Goal: Information Seeking & Learning: Learn about a topic

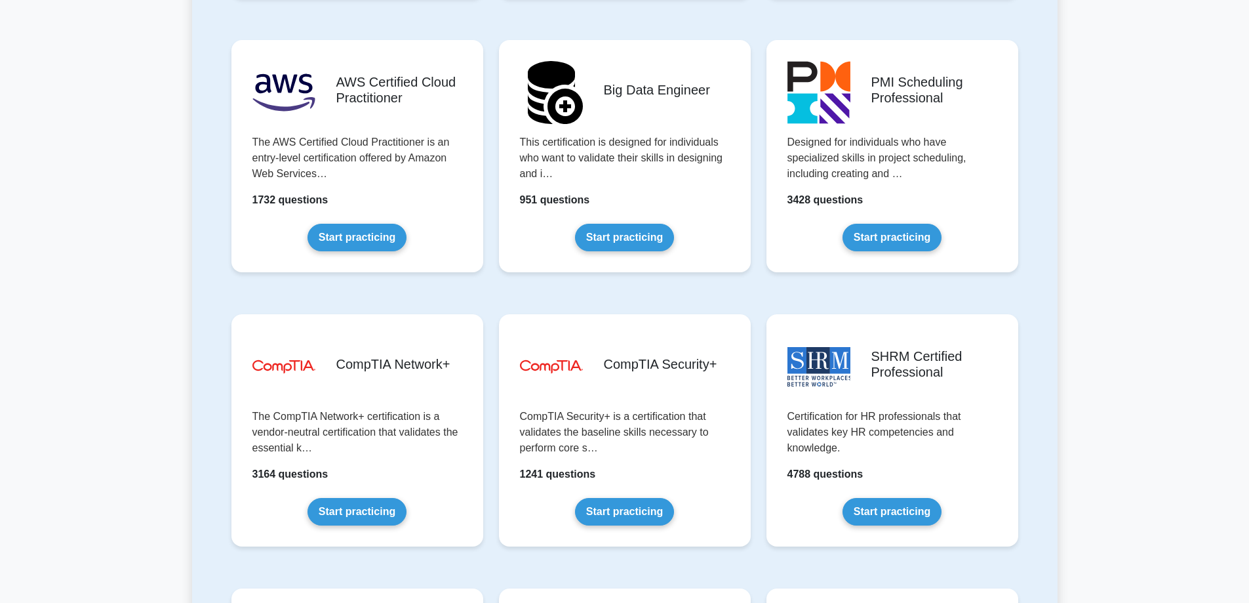
scroll to position [2165, 0]
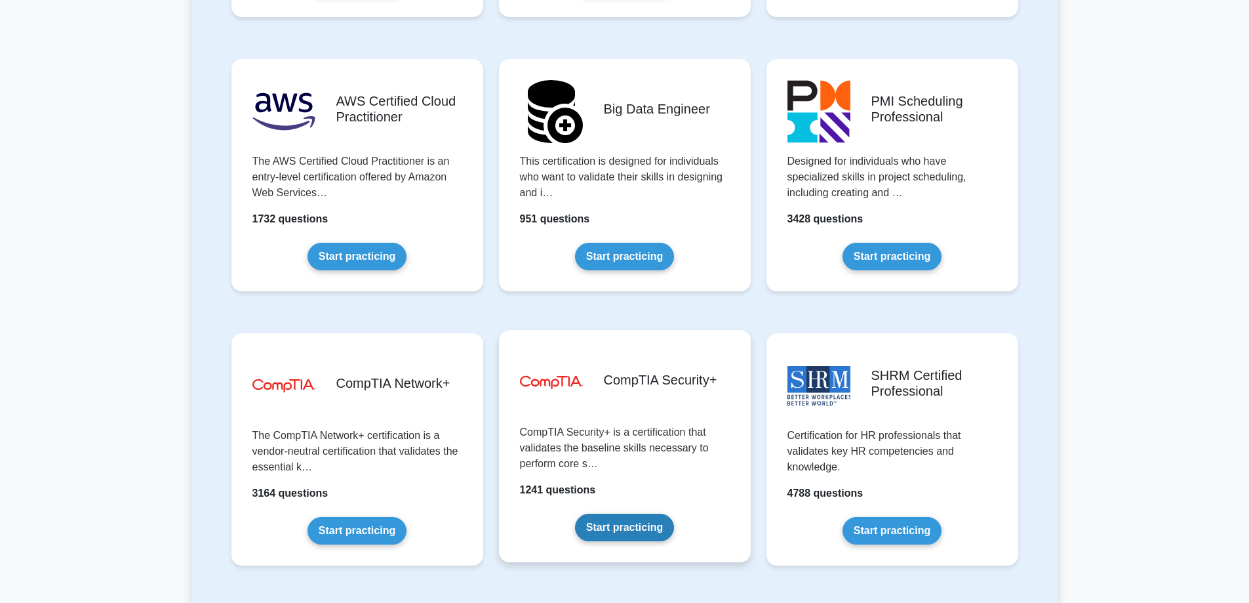
click at [649, 533] on link "Start practicing" at bounding box center [624, 527] width 99 height 28
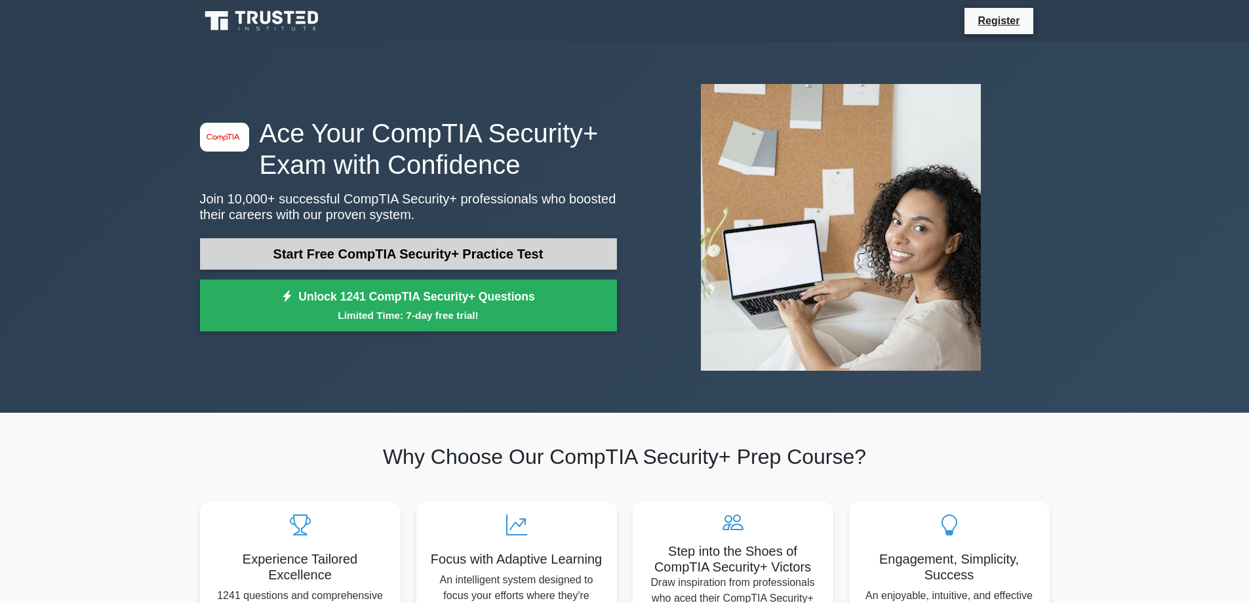
click at [507, 264] on link "Start Free CompTIA Security+ Practice Test" at bounding box center [408, 253] width 417 height 31
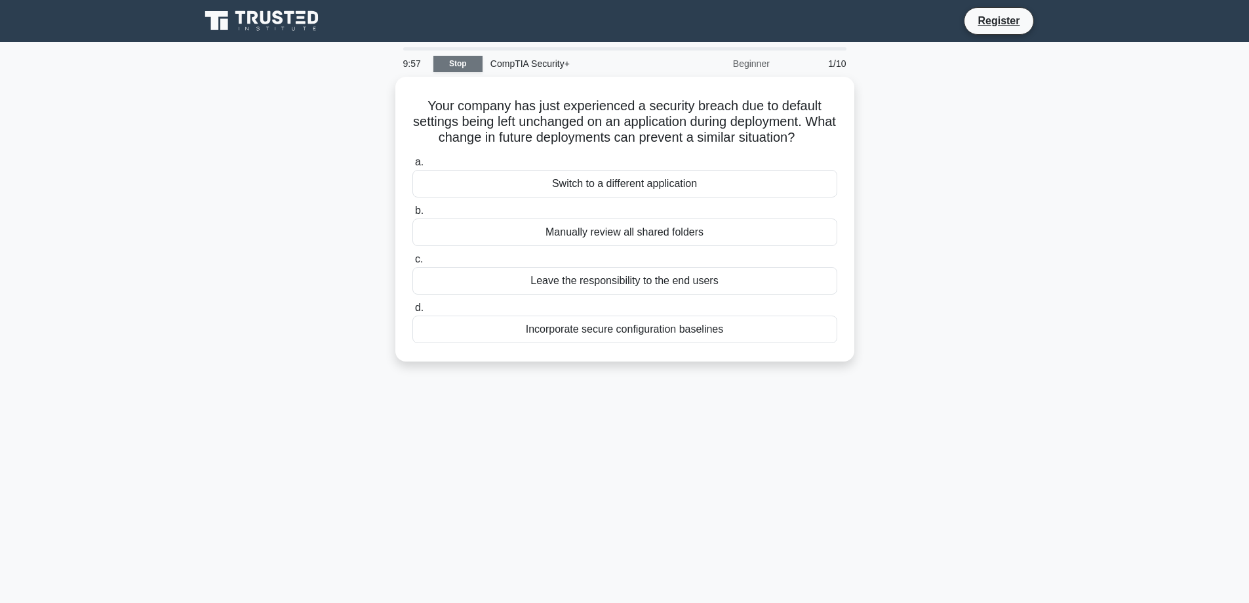
click at [462, 64] on link "Stop" at bounding box center [457, 64] width 49 height 16
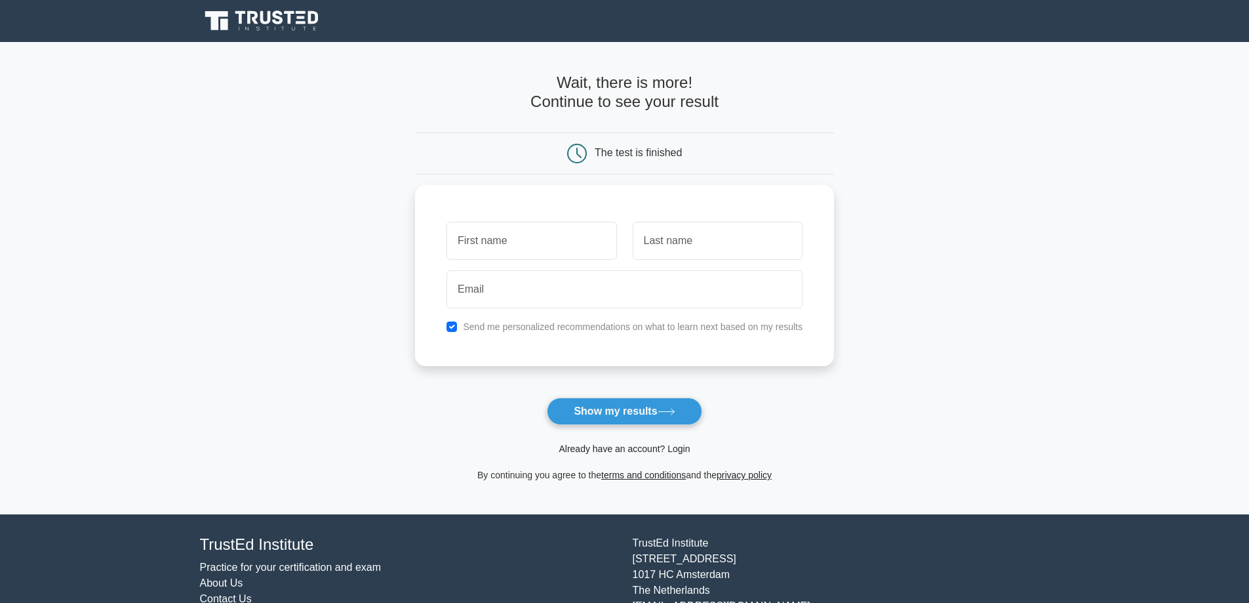
click at [654, 446] on link "Already have an account? Login" at bounding box center [624, 448] width 131 height 10
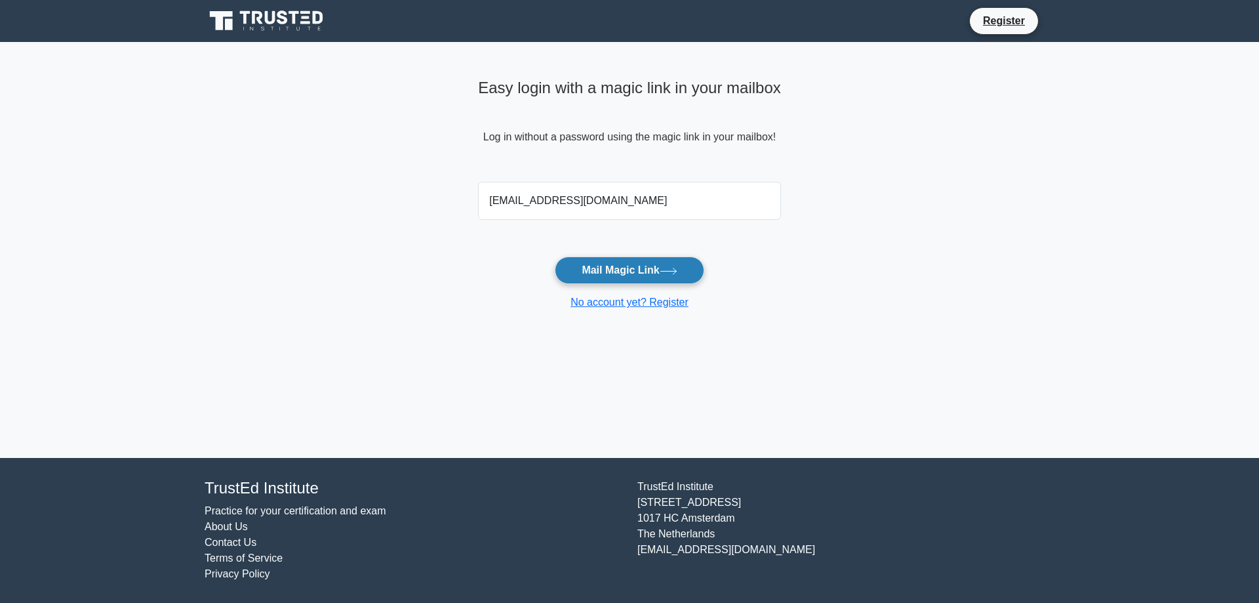
click at [598, 278] on button "Mail Magic Link" at bounding box center [629, 270] width 149 height 28
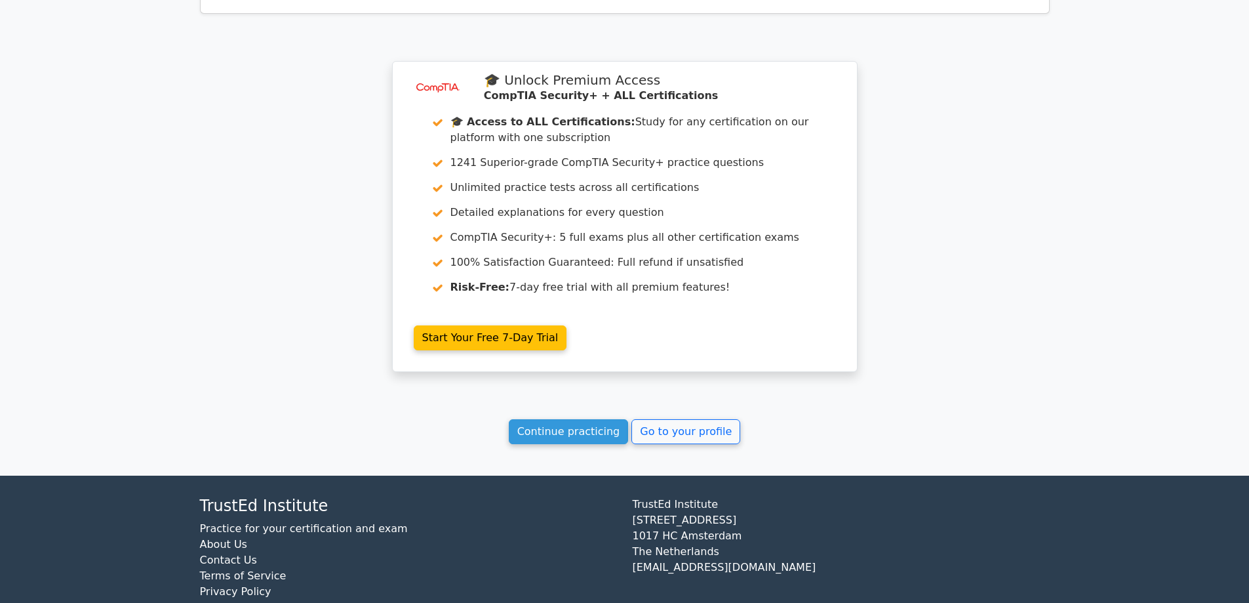
scroll to position [1037, 0]
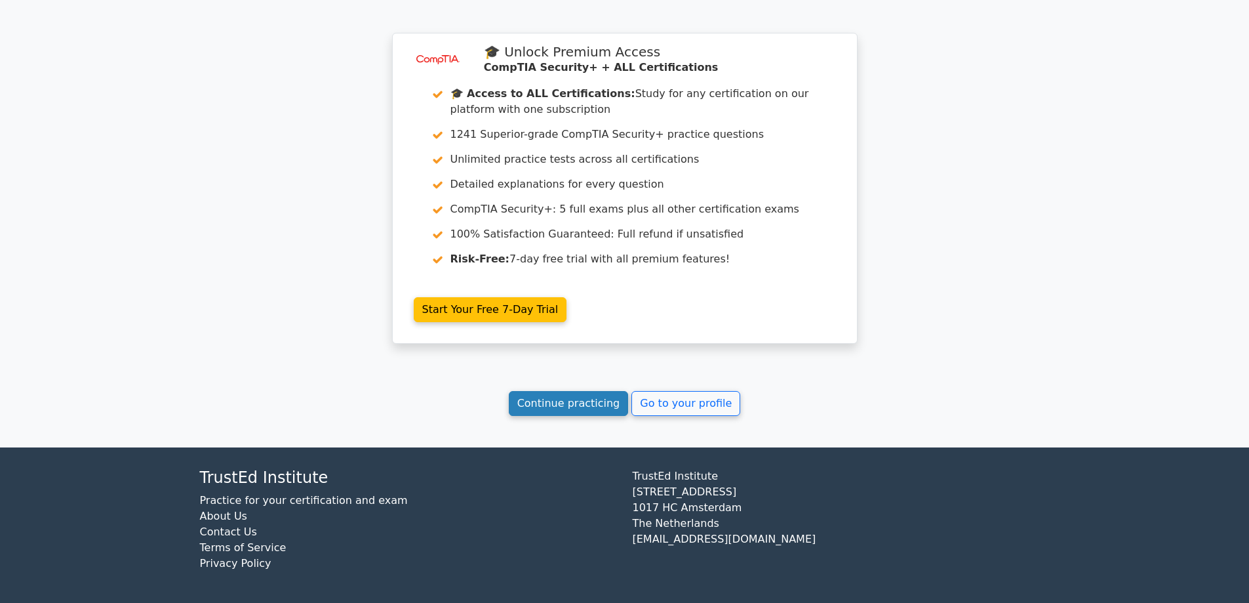
click at [586, 403] on link "Continue practicing" at bounding box center [569, 403] width 120 height 25
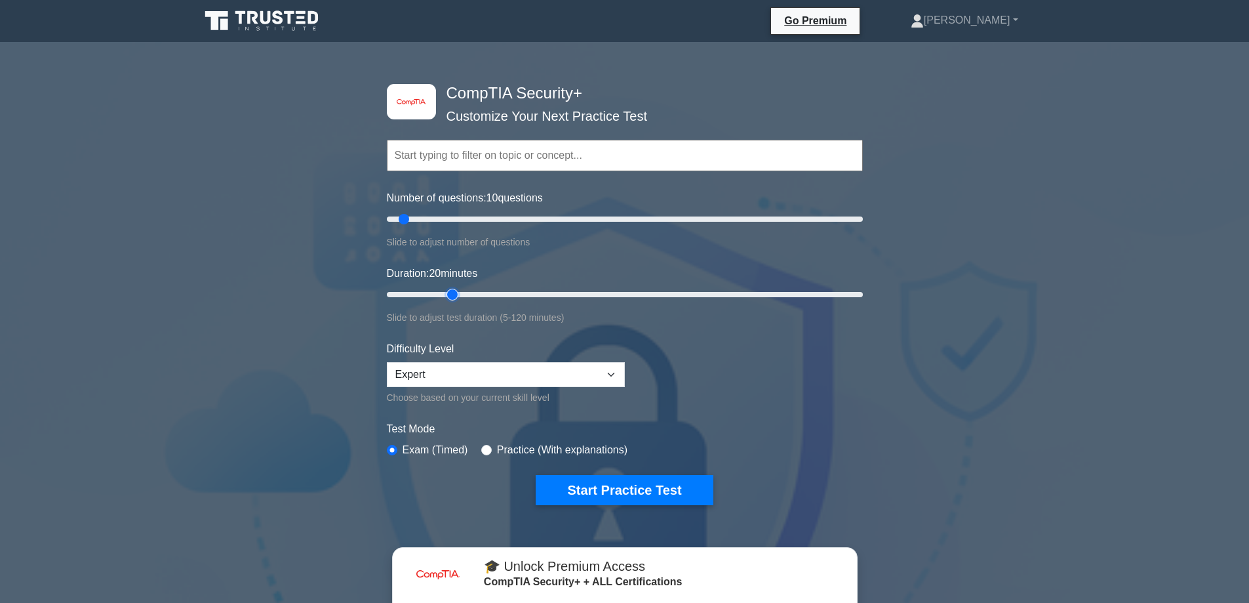
drag, startPoint x: 411, startPoint y: 294, endPoint x: 452, endPoint y: 294, distance: 41.3
type input "20"
click at [452, 294] on input "Duration: 20 minutes" at bounding box center [625, 295] width 476 height 16
drag, startPoint x: 404, startPoint y: 216, endPoint x: 433, endPoint y: 222, distance: 29.4
type input "20"
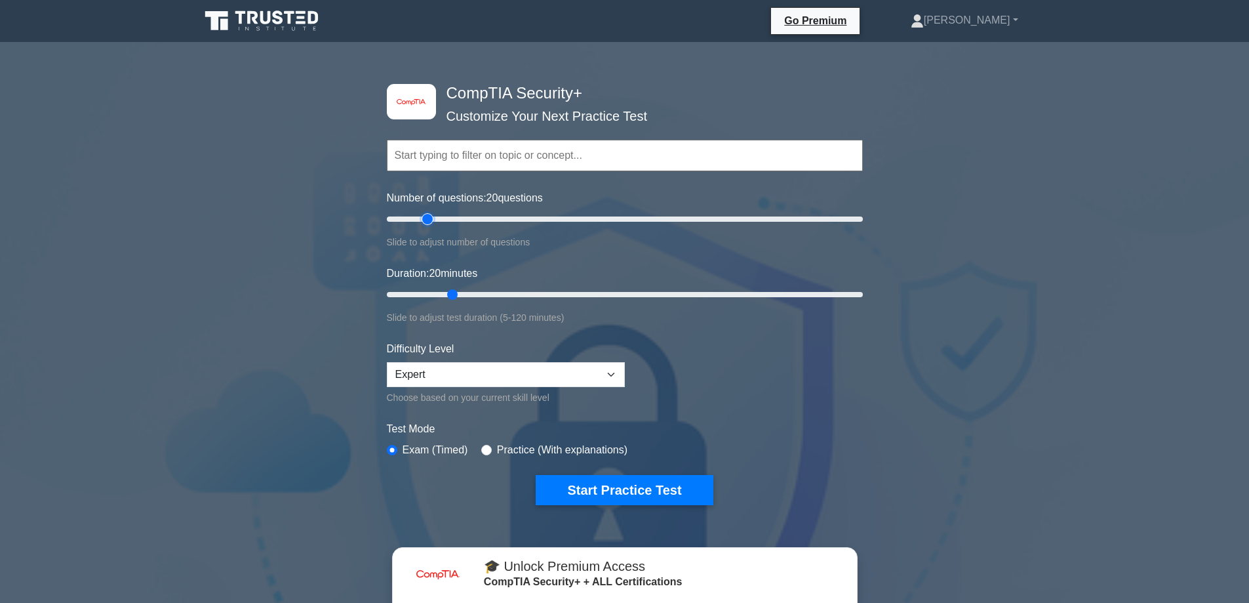
click at [433, 222] on input "Number of questions: 20 questions" at bounding box center [625, 219] width 476 height 16
click at [584, 494] on button "Start Practice Test" at bounding box center [624, 490] width 177 height 30
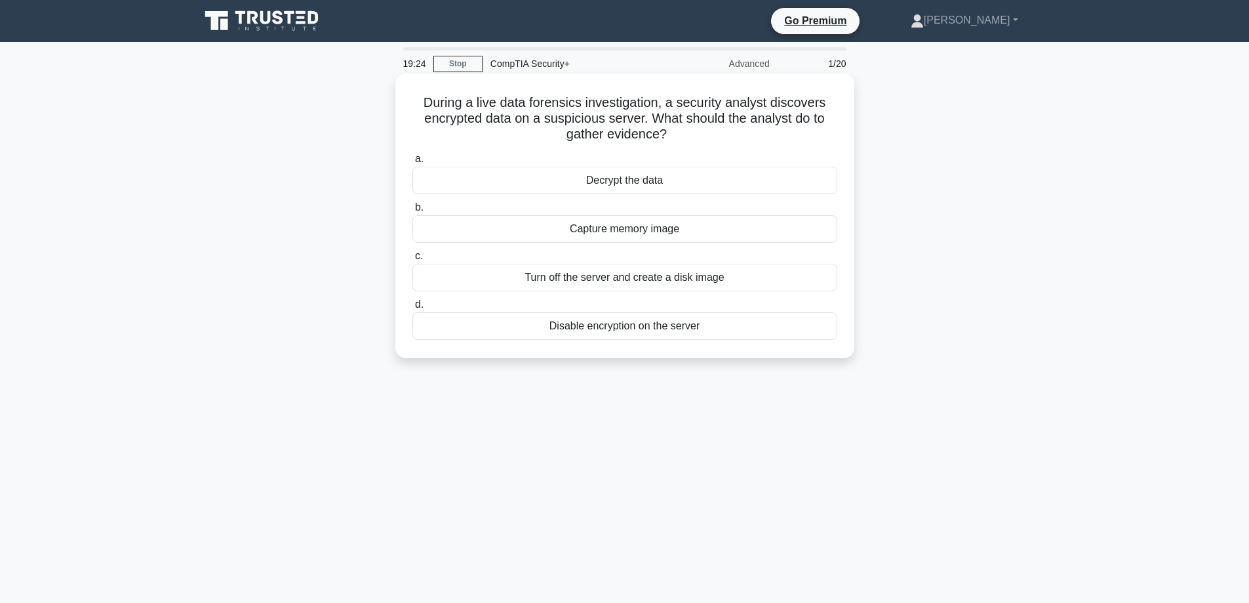
click at [669, 282] on div "Turn off the server and create a disk image" at bounding box center [624, 278] width 425 height 28
click at [412, 260] on input "c. Turn off the server and create a disk image" at bounding box center [412, 256] width 0 height 9
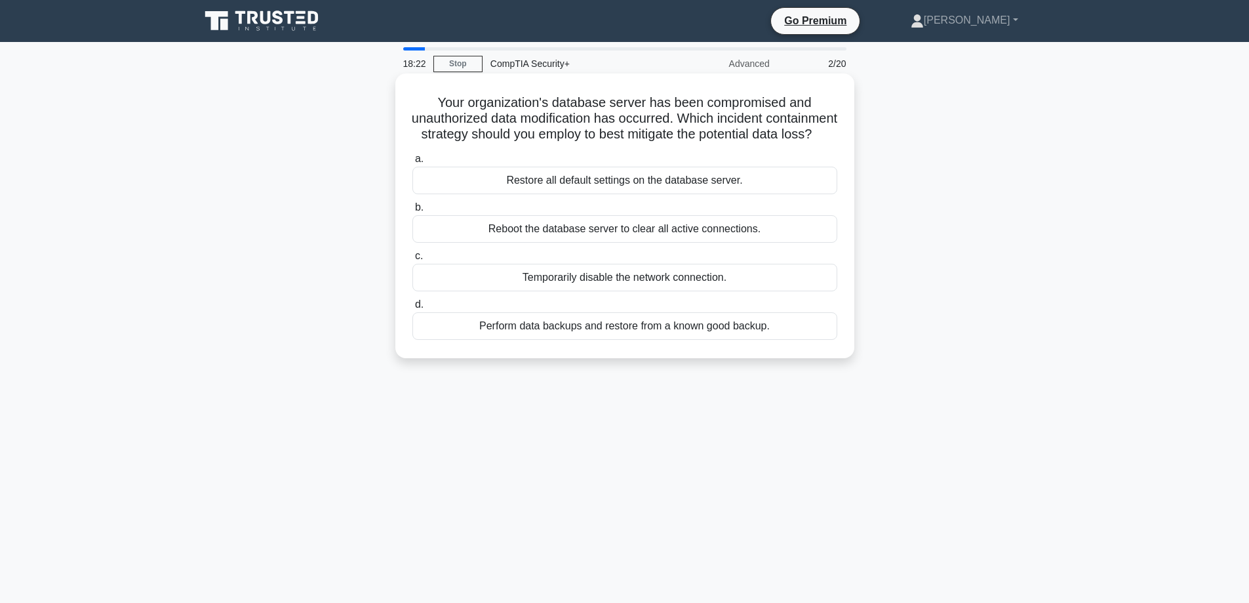
click at [669, 340] on div "Perform data backups and restore from a known good backup." at bounding box center [624, 326] width 425 height 28
click at [412, 309] on input "d. Perform data backups and restore from a known good backup." at bounding box center [412, 304] width 0 height 9
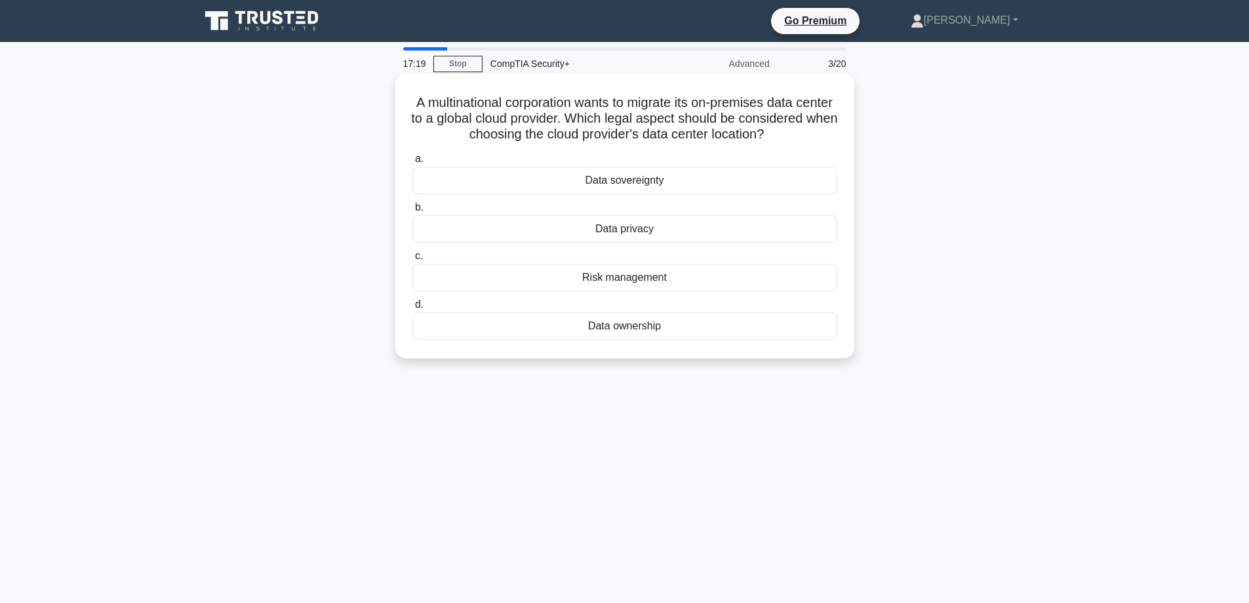
click at [667, 194] on div "Data sovereignty" at bounding box center [624, 181] width 425 height 28
click at [412, 163] on input "a. Data sovereignty" at bounding box center [412, 159] width 0 height 9
click at [699, 327] on div "Real-time Backup" at bounding box center [624, 326] width 425 height 28
click at [412, 309] on input "d. Real-time Backup" at bounding box center [412, 304] width 0 height 9
click at [595, 240] on div "Neutral third-party expert" at bounding box center [624, 229] width 425 height 28
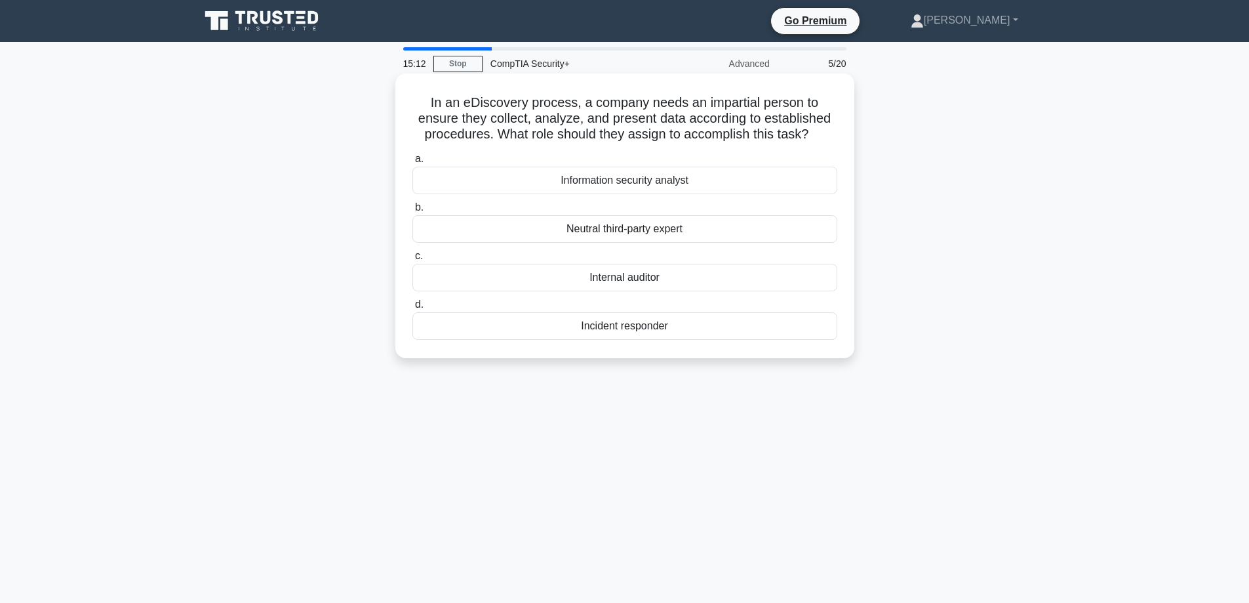
click at [412, 212] on input "b. Neutral third-party expert" at bounding box center [412, 207] width 0 height 9
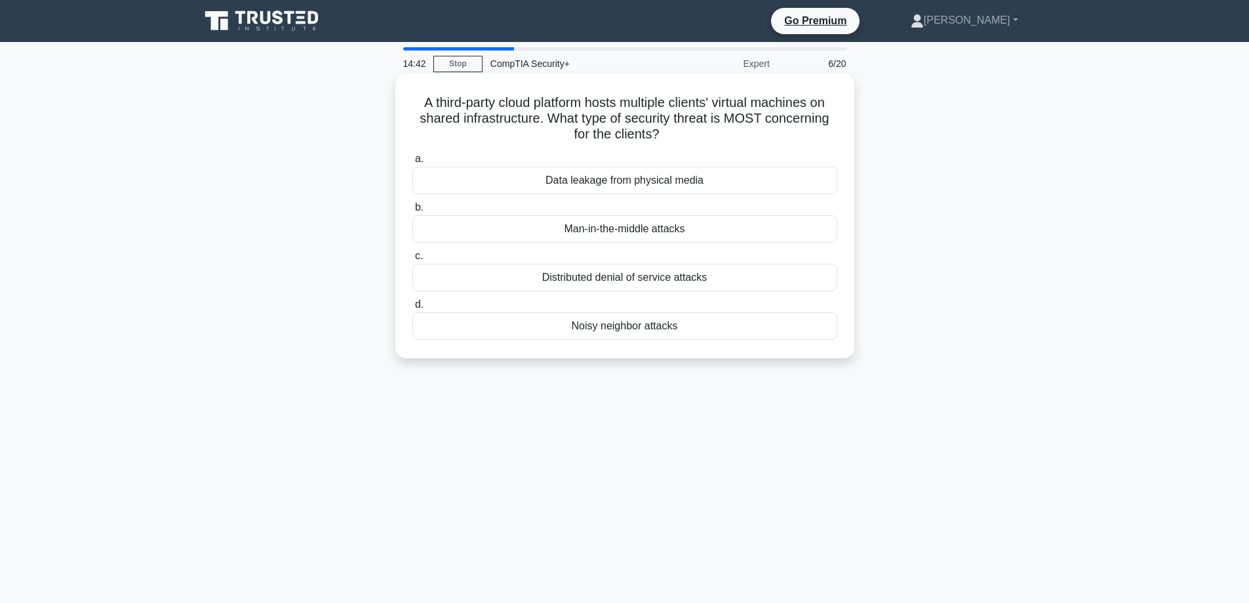
click at [607, 279] on div "Distributed denial of service attacks" at bounding box center [624, 278] width 425 height 28
click at [412, 260] on input "c. Distributed denial of service attacks" at bounding box center [412, 256] width 0 height 9
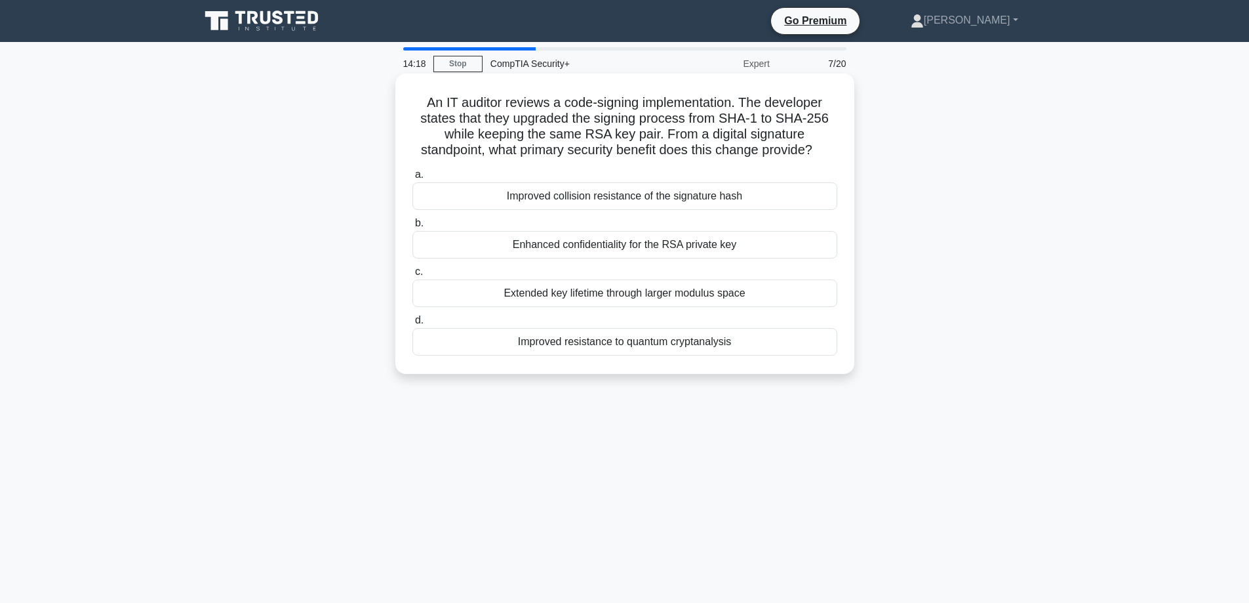
click at [632, 253] on div "Enhanced confidentiality for the RSA private key" at bounding box center [624, 245] width 425 height 28
click at [412, 228] on input "b. Enhanced confidentiality for the RSA private key" at bounding box center [412, 223] width 0 height 9
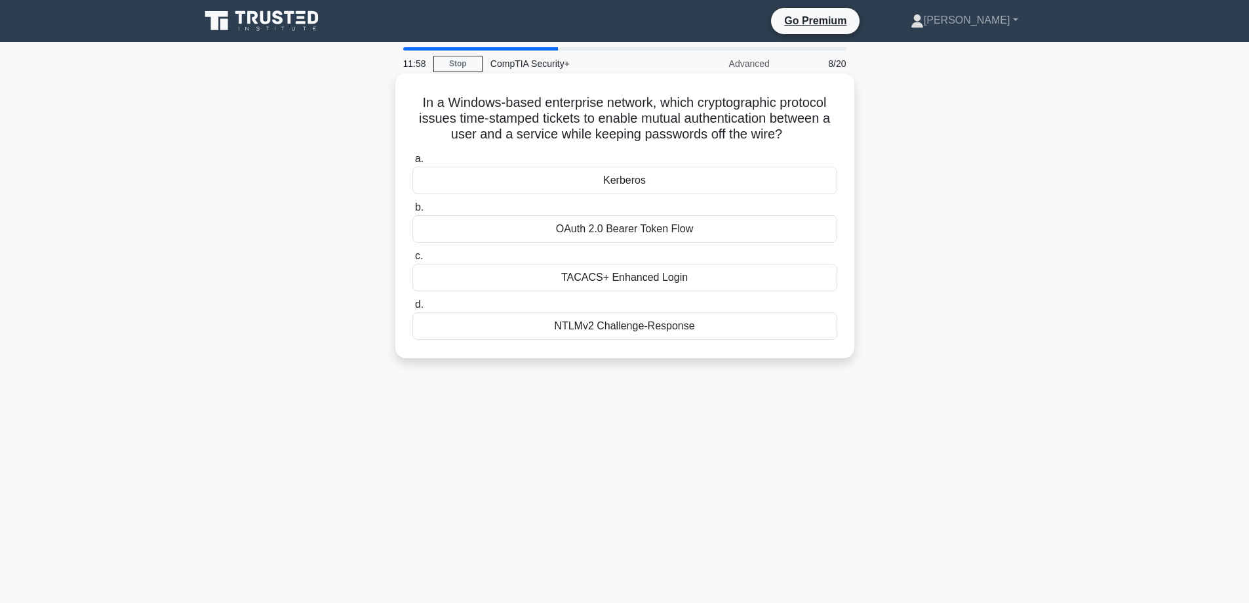
click at [666, 336] on div "NTLMv2 Challenge-Response" at bounding box center [624, 326] width 425 height 28
click at [412, 309] on input "d. NTLMv2 Challenge-Response" at bounding box center [412, 304] width 0 height 9
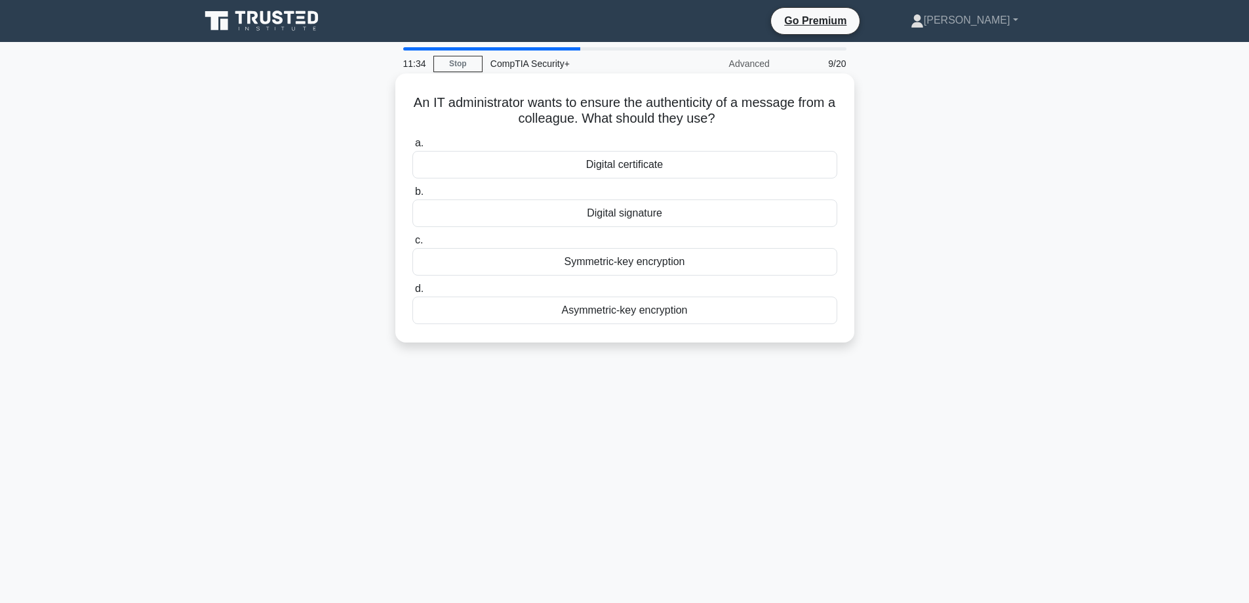
click at [678, 266] on div "Symmetric-key encryption" at bounding box center [624, 262] width 425 height 28
click at [412, 245] on input "c. Symmetric-key encryption" at bounding box center [412, 240] width 0 height 9
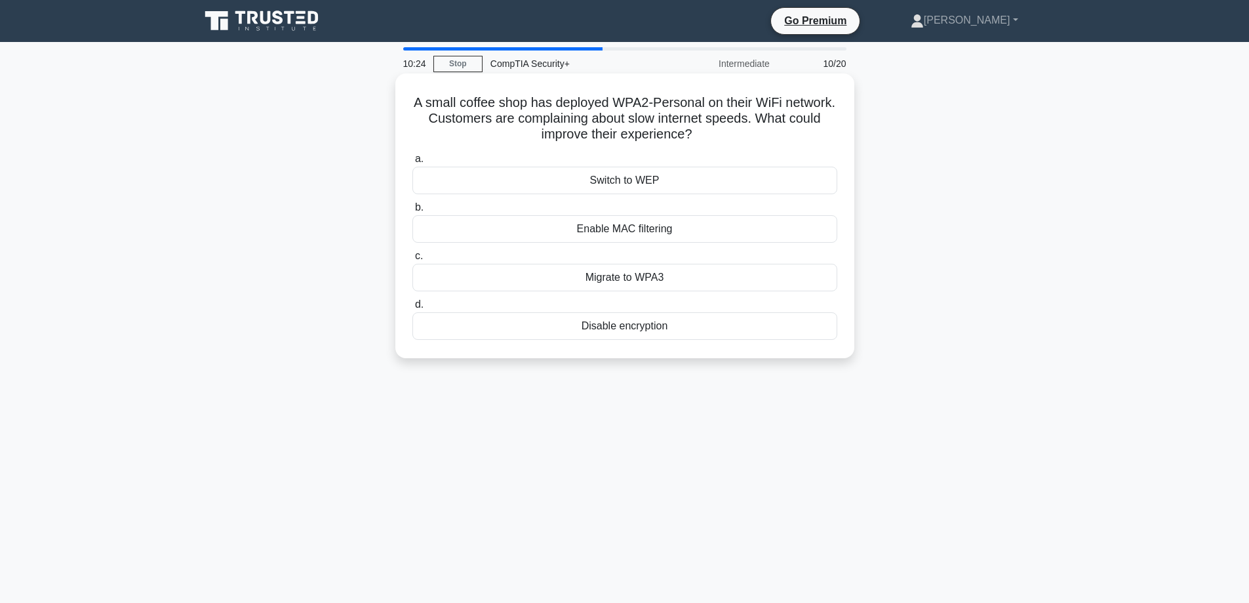
click at [689, 283] on div "Migrate to WPA3" at bounding box center [624, 278] width 425 height 28
click at [412, 260] on input "c. Migrate to WPA3" at bounding box center [412, 256] width 0 height 9
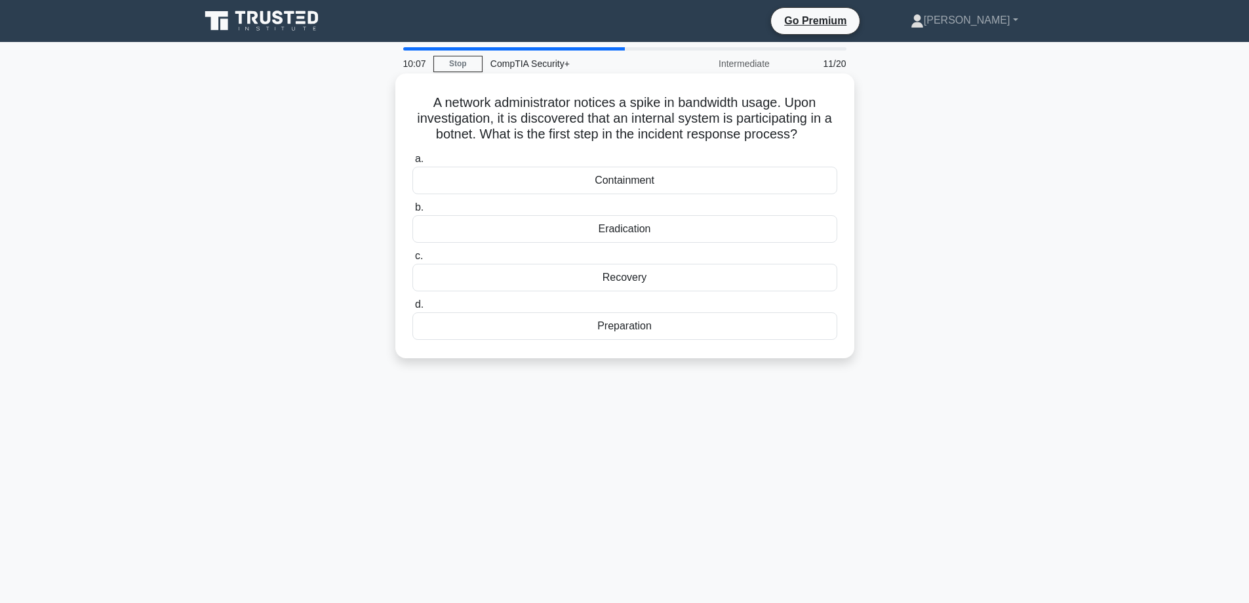
click at [692, 332] on div "Preparation" at bounding box center [624, 326] width 425 height 28
click at [412, 309] on input "d. Preparation" at bounding box center [412, 304] width 0 height 9
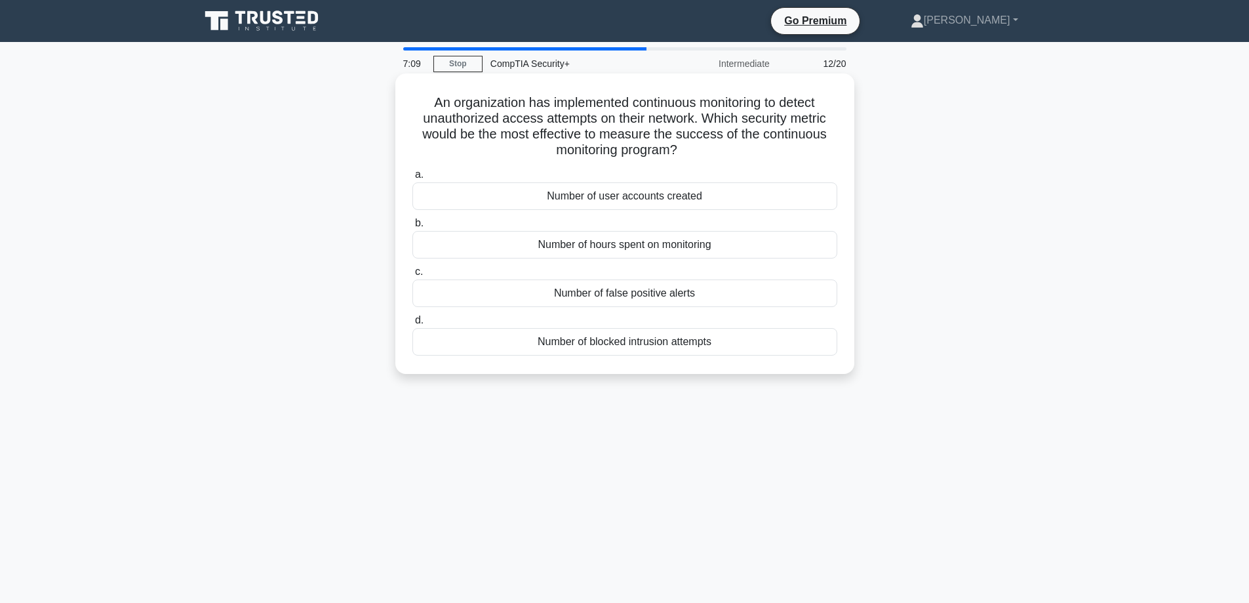
click at [669, 346] on div "Number of blocked intrusion attempts" at bounding box center [624, 342] width 425 height 28
click at [412, 325] on input "d. Number of blocked intrusion attempts" at bounding box center [412, 320] width 0 height 9
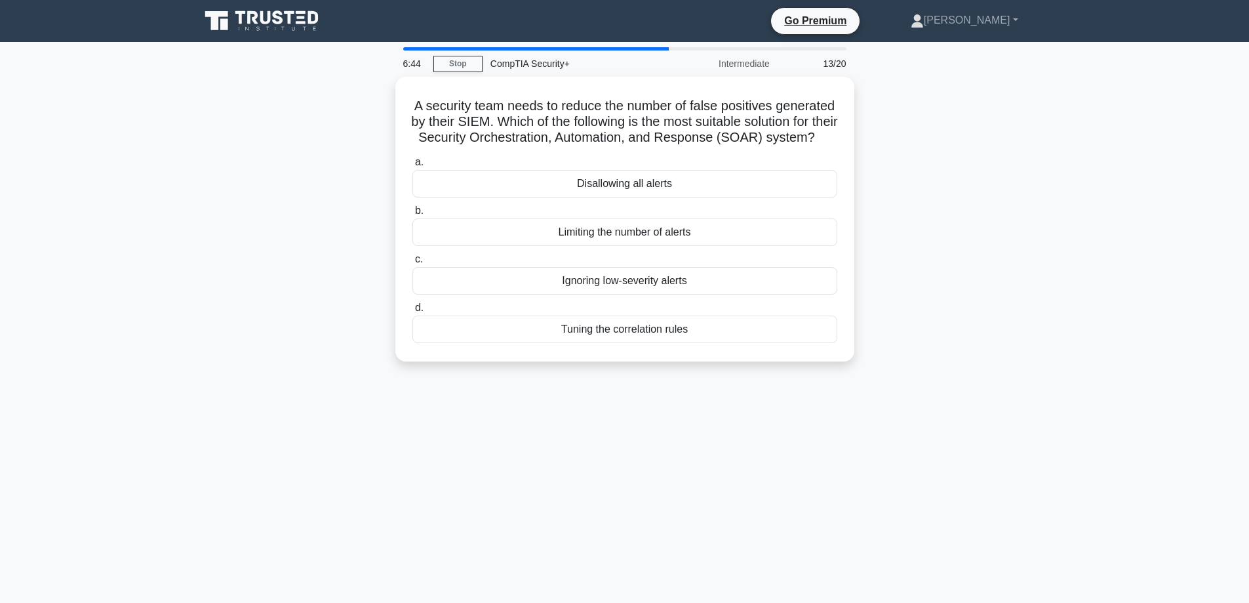
click at [669, 343] on div "Tuning the correlation rules" at bounding box center [624, 329] width 425 height 28
click at [412, 312] on input "d. Tuning the correlation rules" at bounding box center [412, 308] width 0 height 9
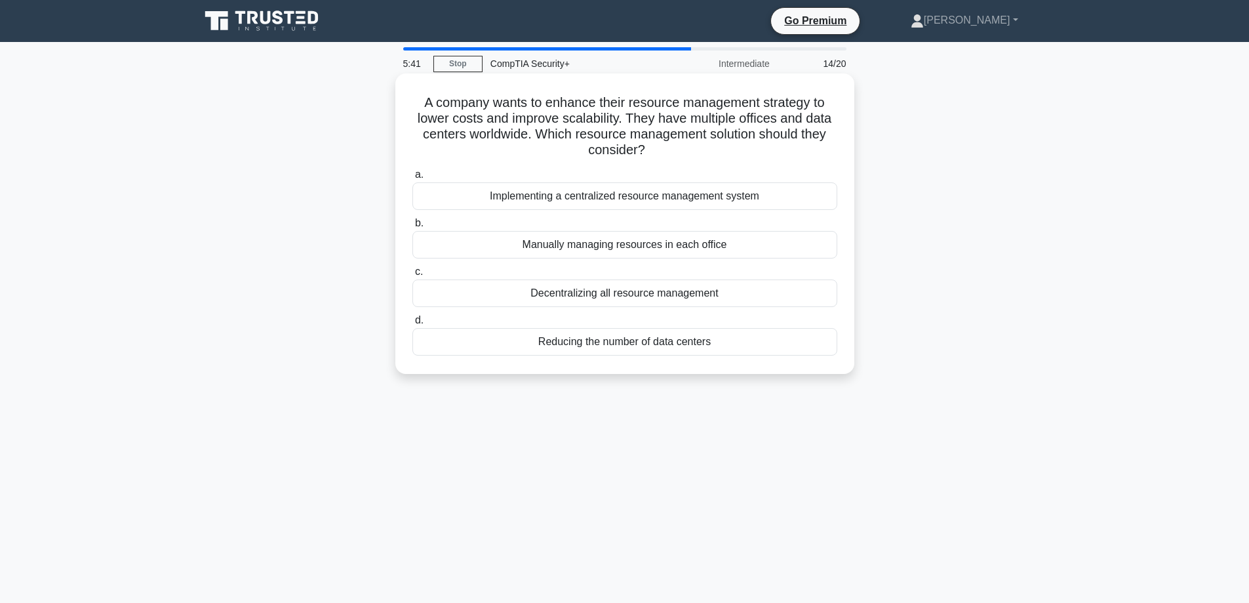
click at [692, 206] on div "Implementing a centralized resource management system" at bounding box center [624, 196] width 425 height 28
click at [412, 179] on input "a. Implementing a centralized resource management system" at bounding box center [412, 174] width 0 height 9
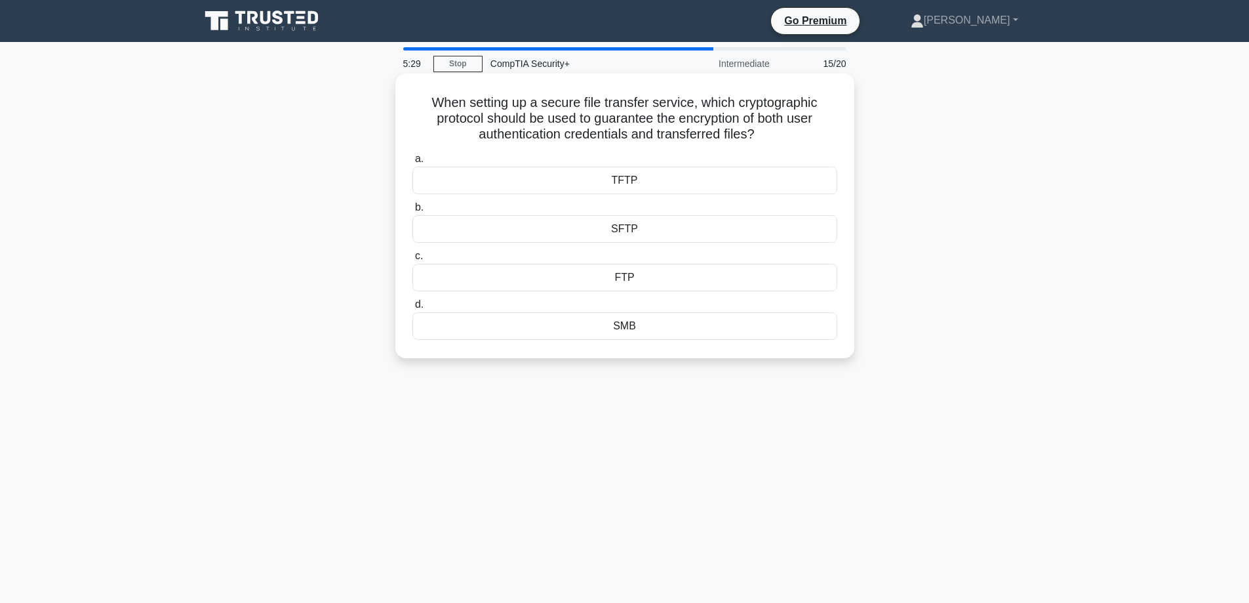
click at [693, 233] on div "SFTP" at bounding box center [624, 229] width 425 height 28
click at [412, 212] on input "b. SFTP" at bounding box center [412, 207] width 0 height 9
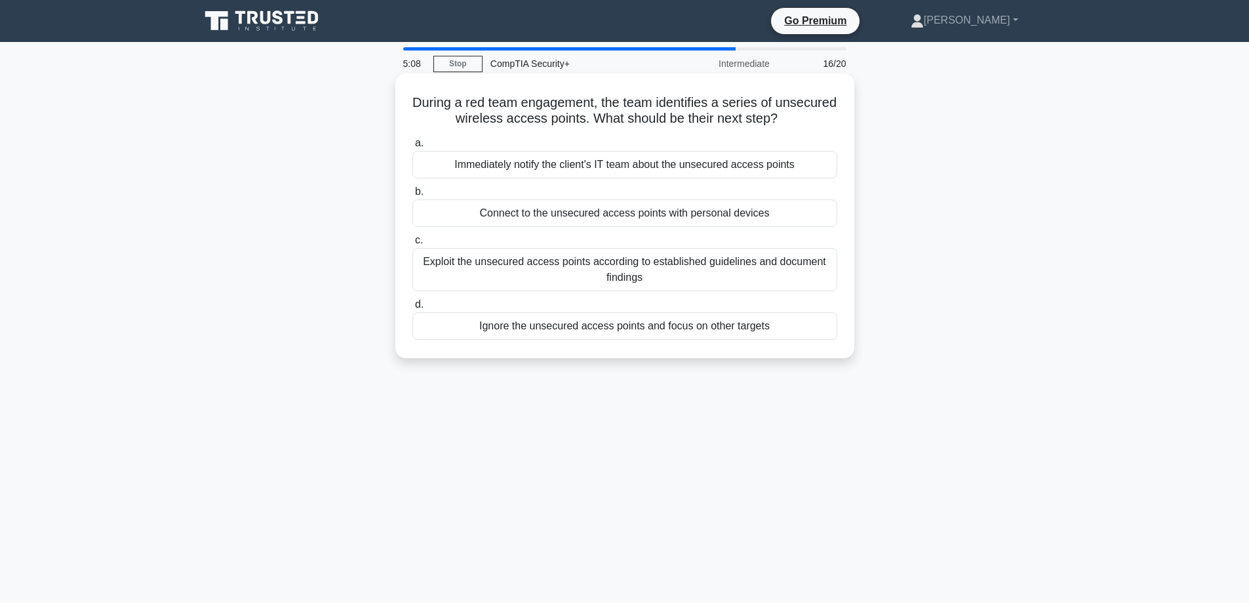
click at [693, 284] on div "Exploit the unsecured access points according to established guidelines and doc…" at bounding box center [624, 269] width 425 height 43
click at [412, 245] on input "c. Exploit the unsecured access points according to established guidelines and …" at bounding box center [412, 240] width 0 height 9
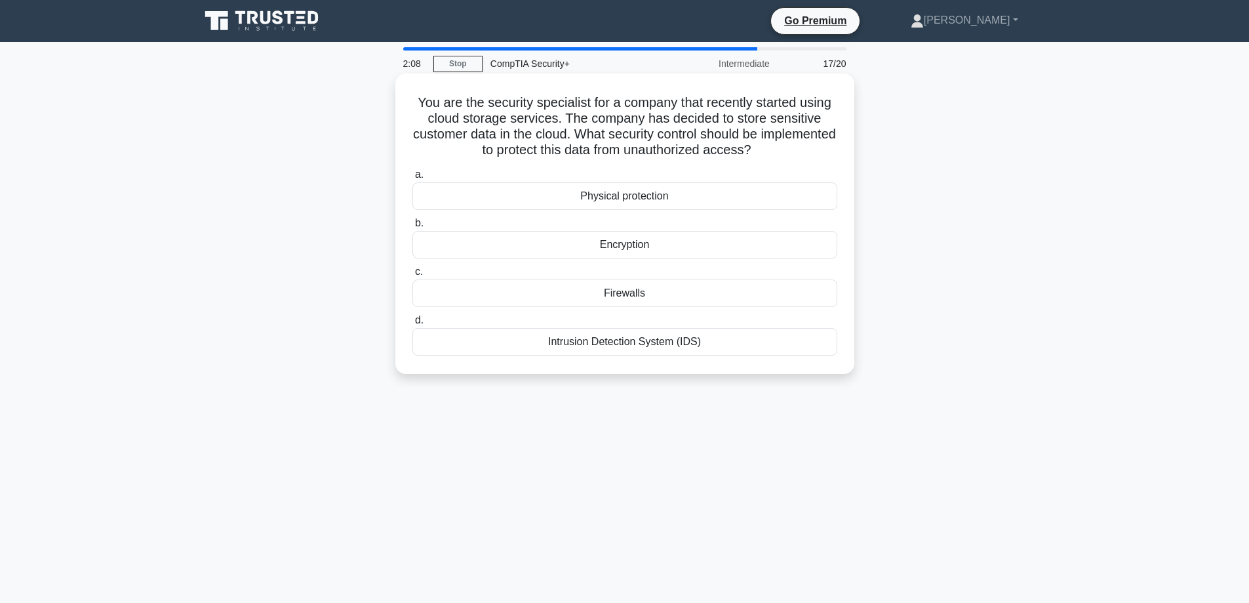
click at [686, 251] on div "Encryption" at bounding box center [624, 245] width 425 height 28
click at [412, 228] on input "b. Encryption" at bounding box center [412, 223] width 0 height 9
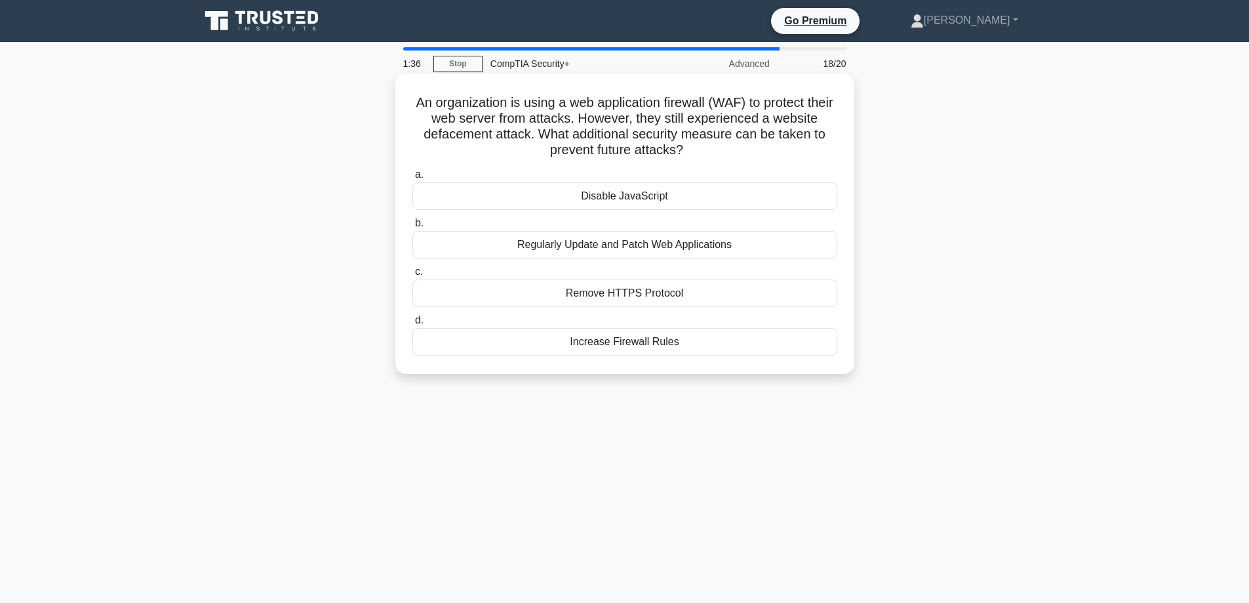
click at [686, 348] on div "Increase Firewall Rules" at bounding box center [624, 342] width 425 height 28
click at [412, 325] on input "d. Increase Firewall Rules" at bounding box center [412, 320] width 0 height 9
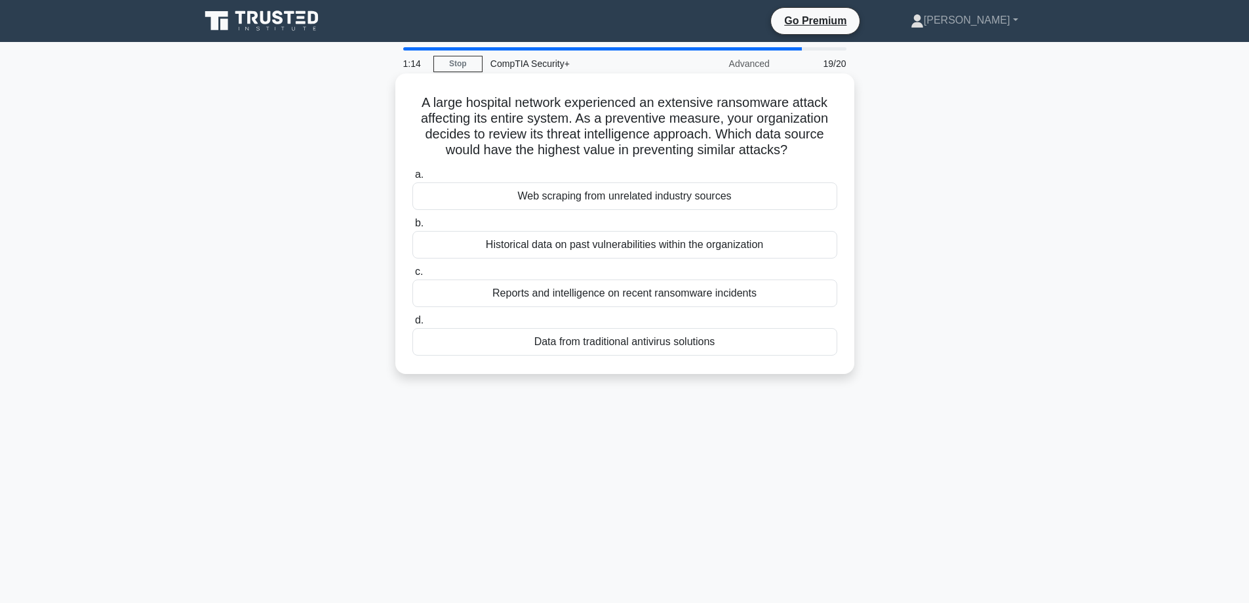
click at [696, 294] on div "Reports and intelligence on recent ransomware incidents" at bounding box center [624, 293] width 425 height 28
click at [412, 276] on input "c. Reports and intelligence on recent ransomware incidents" at bounding box center [412, 272] width 0 height 9
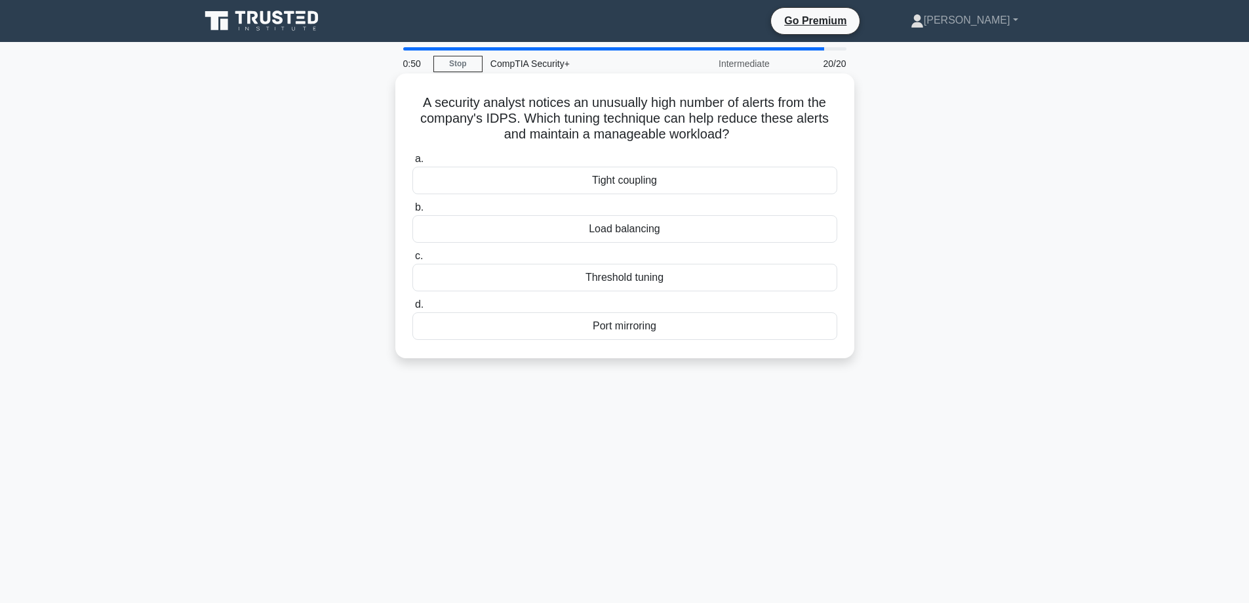
click at [704, 239] on div "Load balancing" at bounding box center [624, 229] width 425 height 28
click at [412, 212] on input "b. Load balancing" at bounding box center [412, 207] width 0 height 9
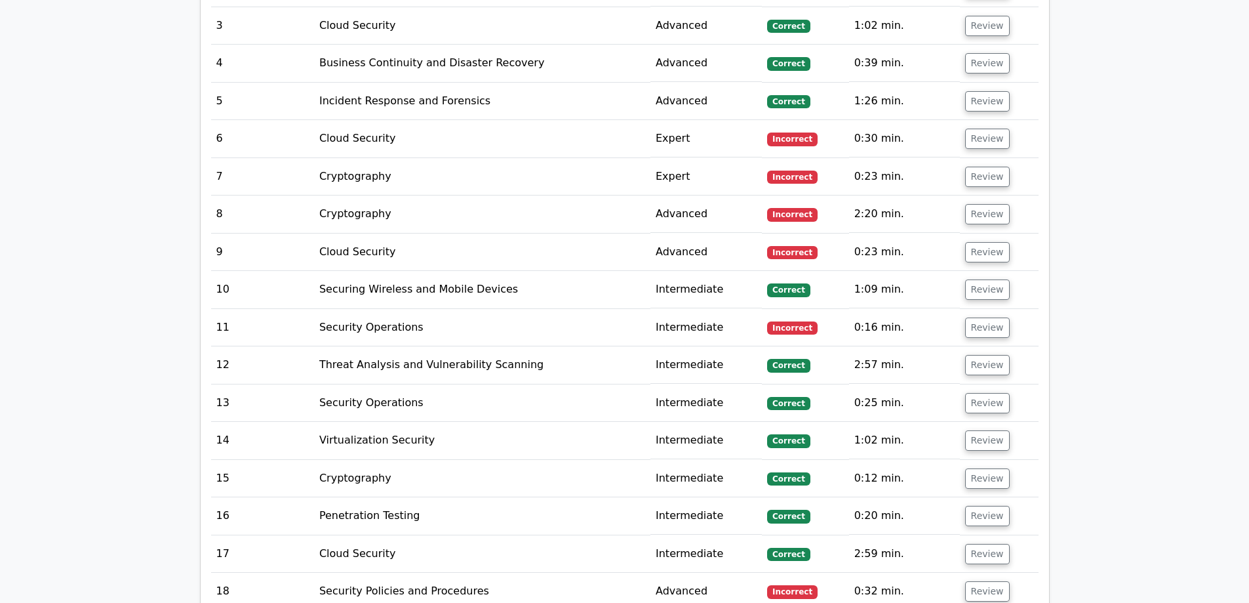
scroll to position [1630, 0]
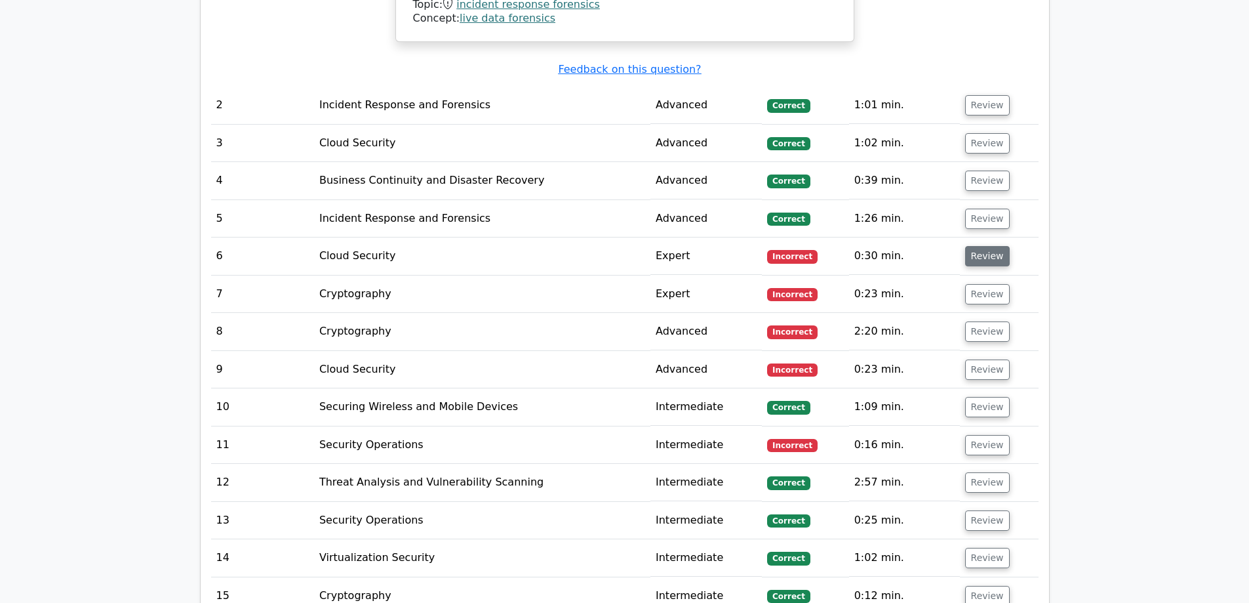
click at [974, 254] on button "Review" at bounding box center [987, 256] width 45 height 20
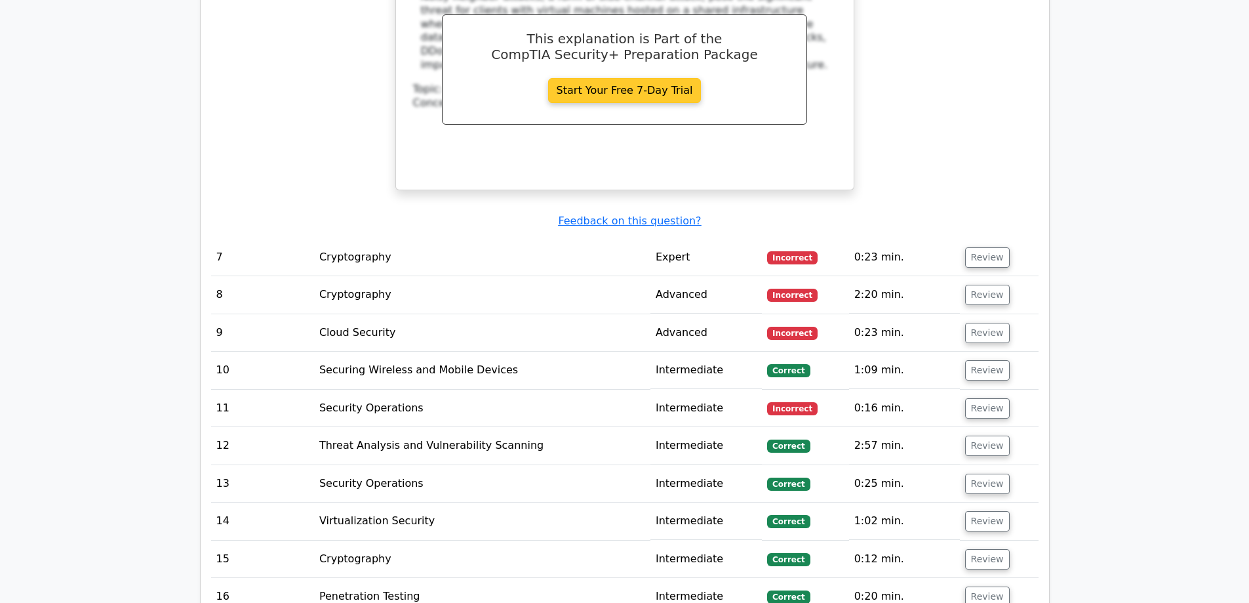
scroll to position [2220, 0]
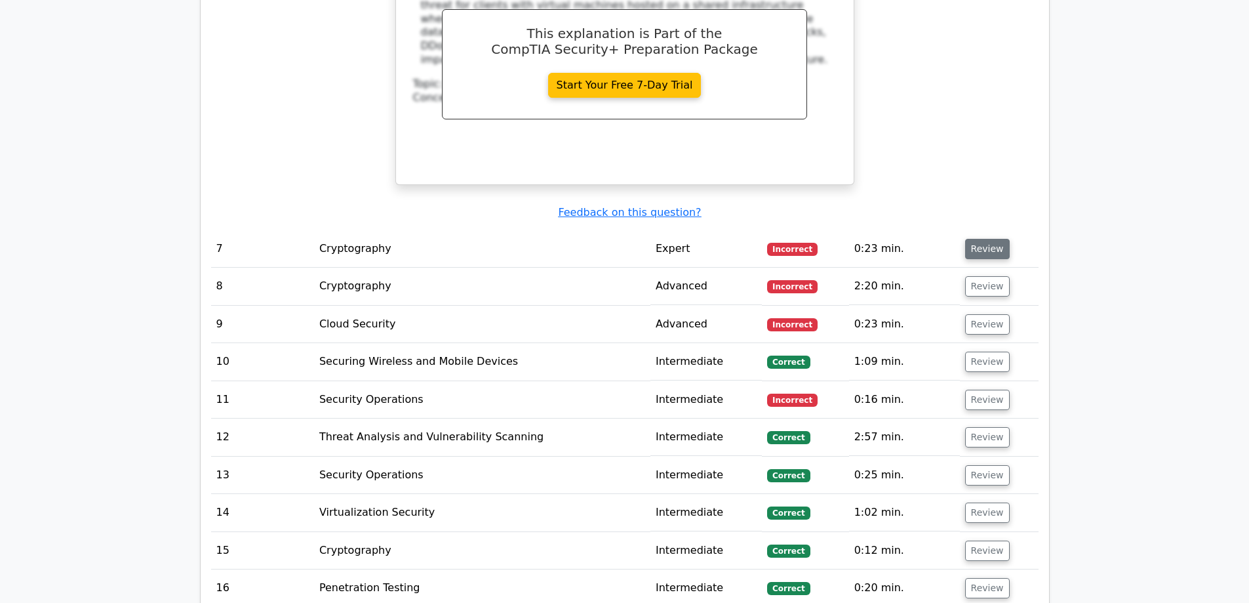
click at [990, 245] on button "Review" at bounding box center [987, 249] width 45 height 20
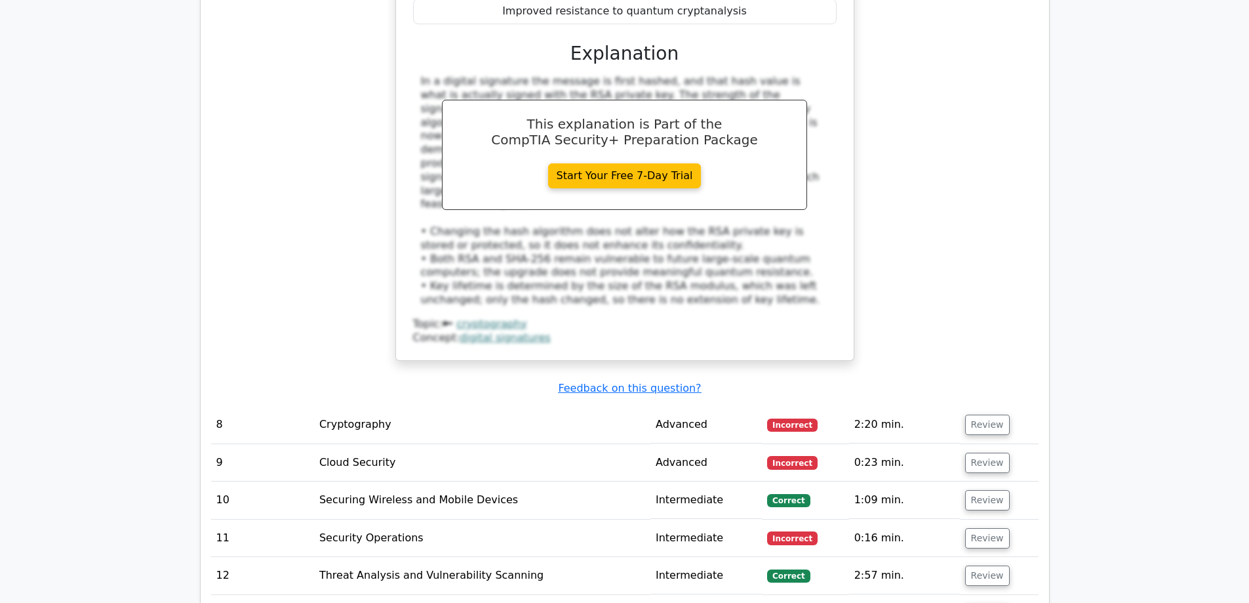
scroll to position [2745, 0]
click at [994, 414] on button "Review" at bounding box center [987, 424] width 45 height 20
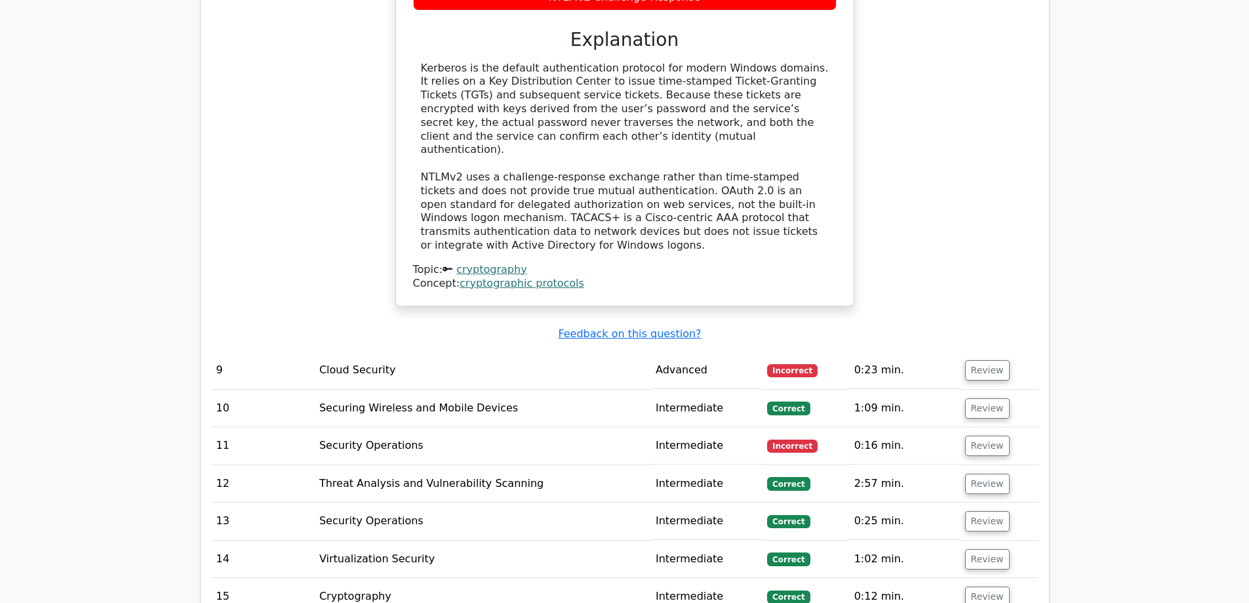
scroll to position [3466, 0]
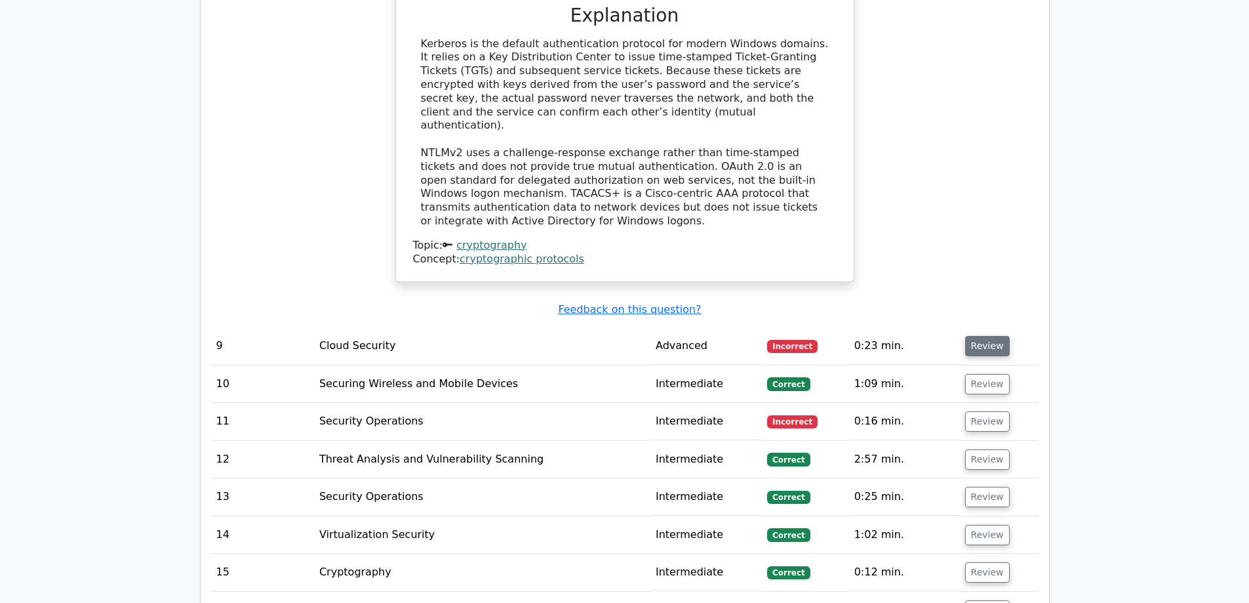
click at [970, 336] on button "Review" at bounding box center [987, 346] width 45 height 20
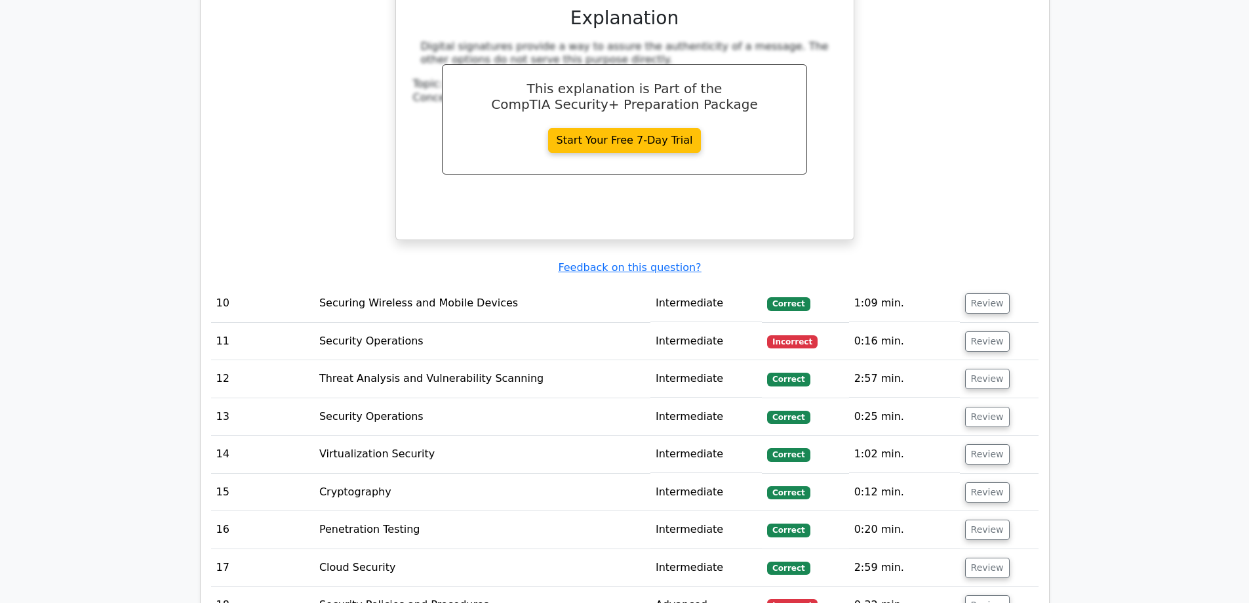
scroll to position [4122, 0]
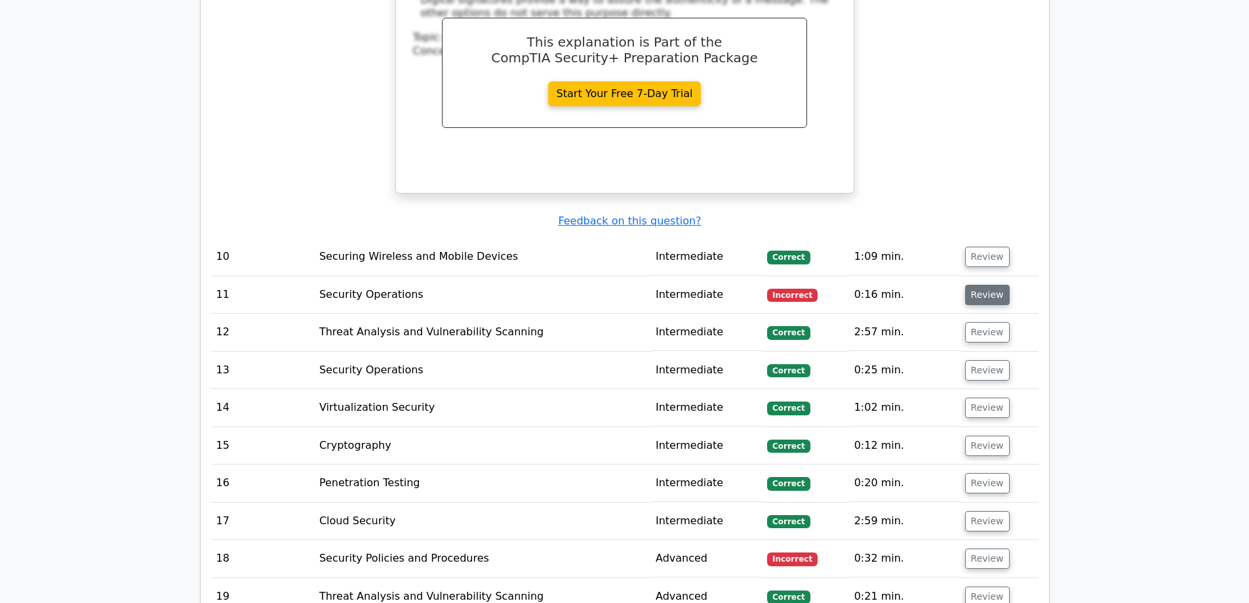
click at [989, 285] on button "Review" at bounding box center [987, 295] width 45 height 20
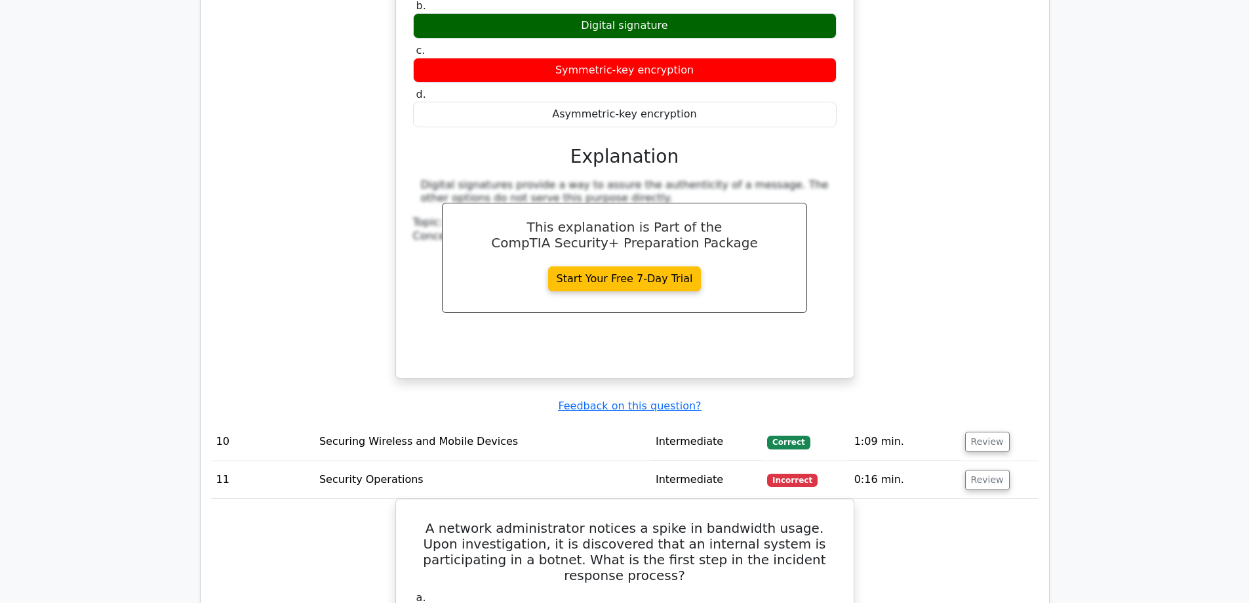
scroll to position [3925, 0]
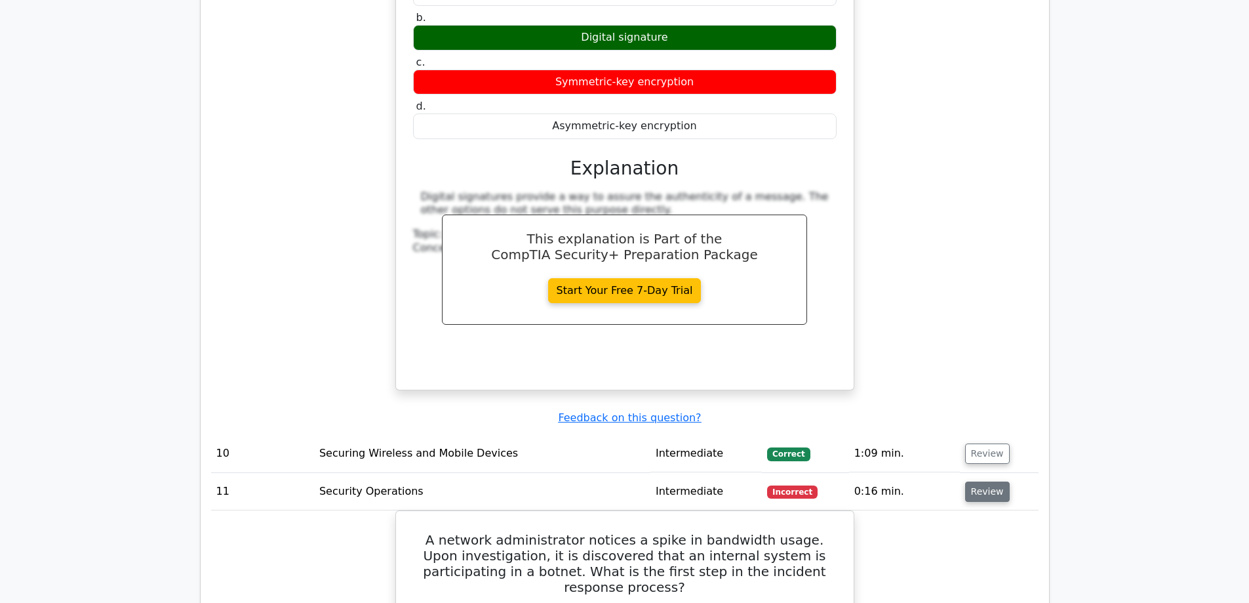
click at [985, 481] on button "Review" at bounding box center [987, 491] width 45 height 20
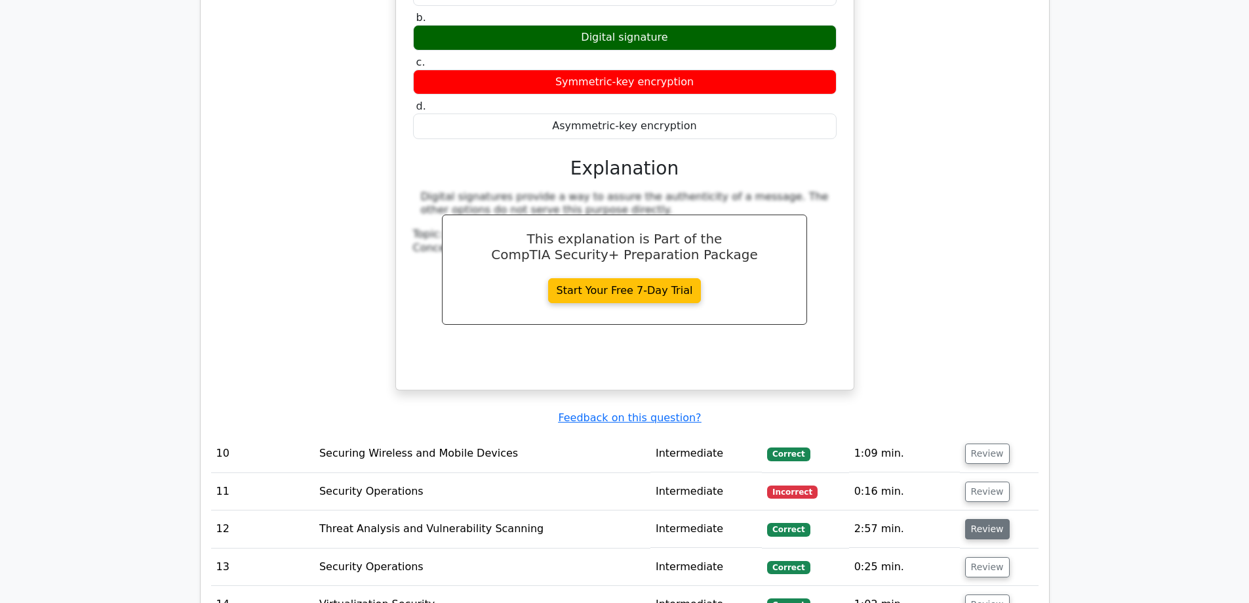
click at [987, 519] on button "Review" at bounding box center [987, 529] width 45 height 20
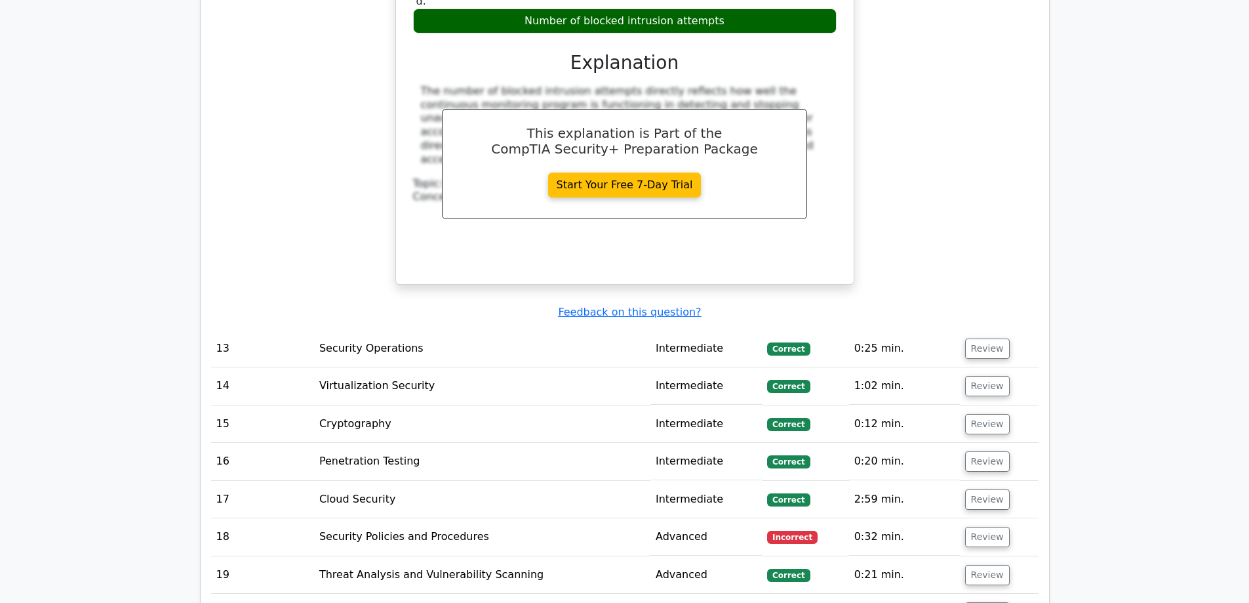
scroll to position [4712, 0]
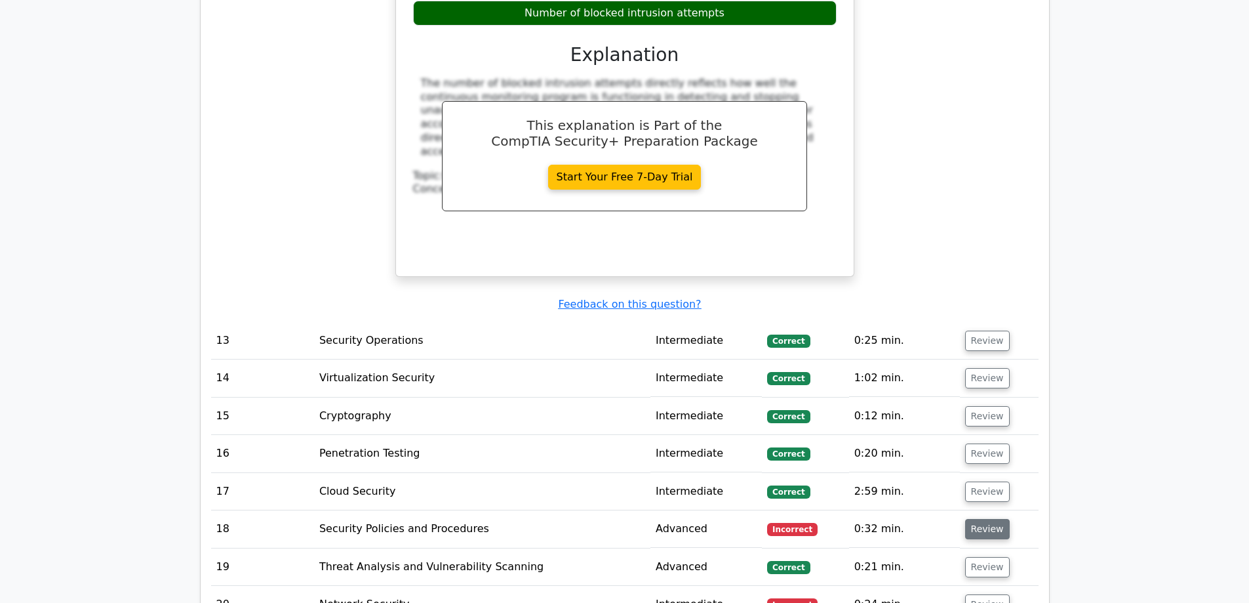
click at [991, 519] on button "Review" at bounding box center [987, 529] width 45 height 20
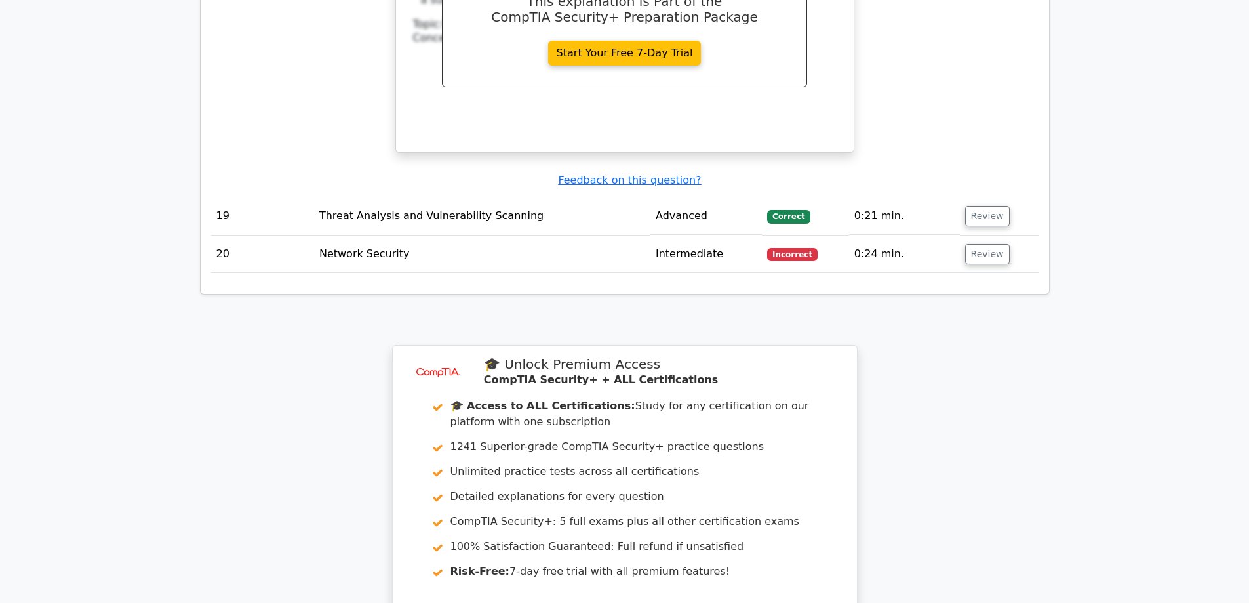
scroll to position [5630, 0]
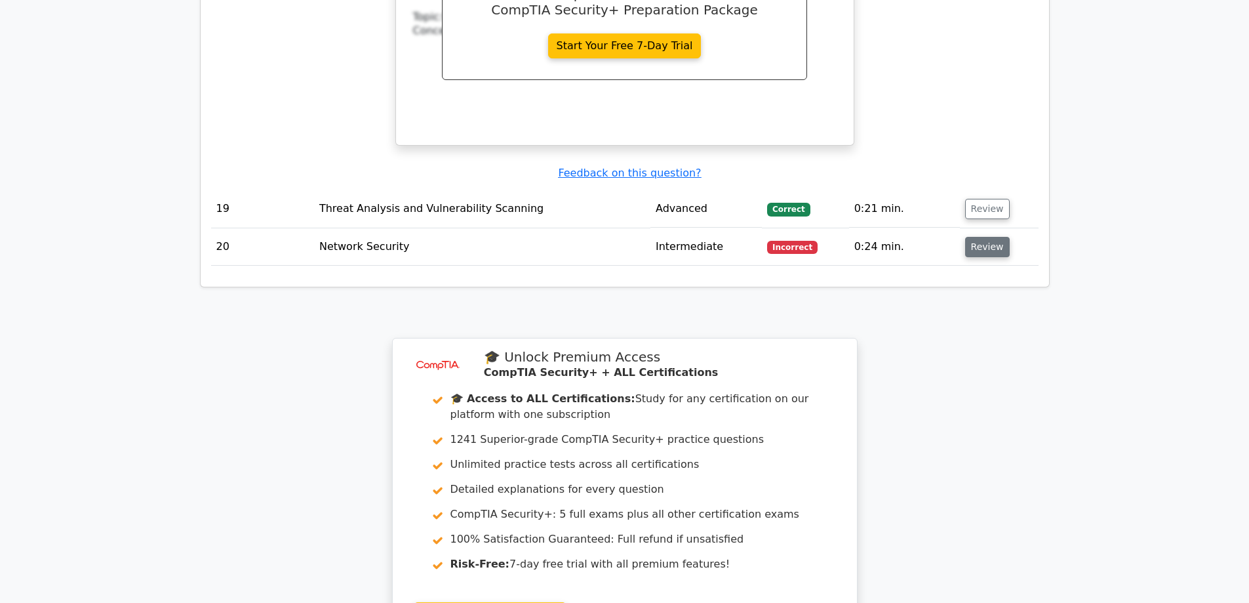
click at [982, 237] on button "Review" at bounding box center [987, 247] width 45 height 20
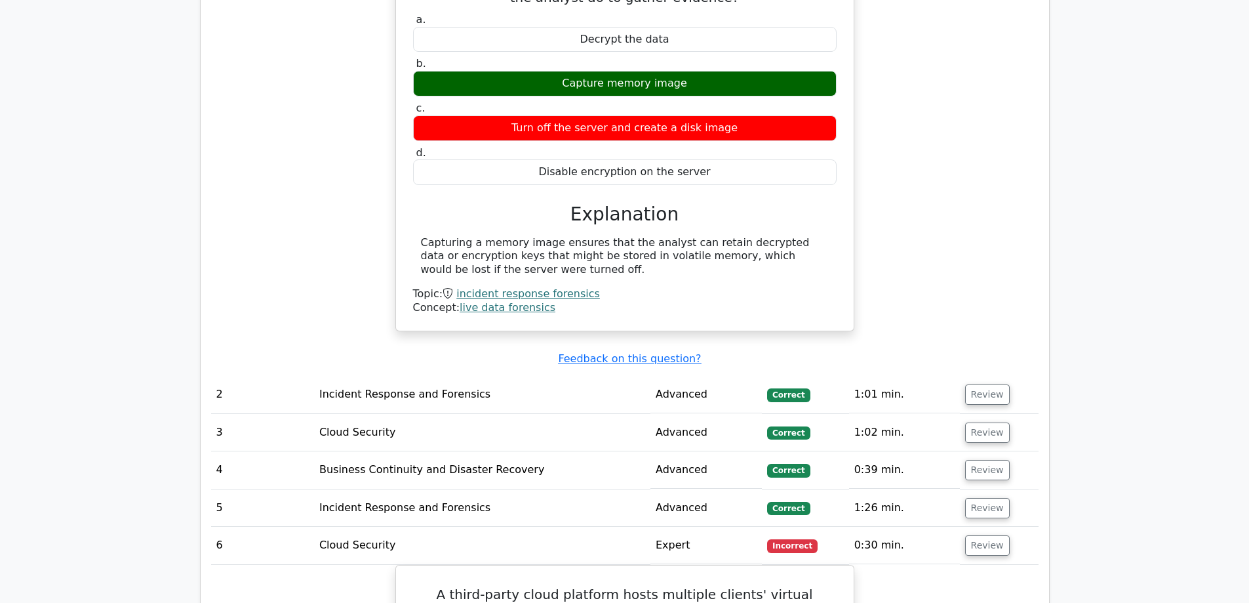
scroll to position [1499, 0]
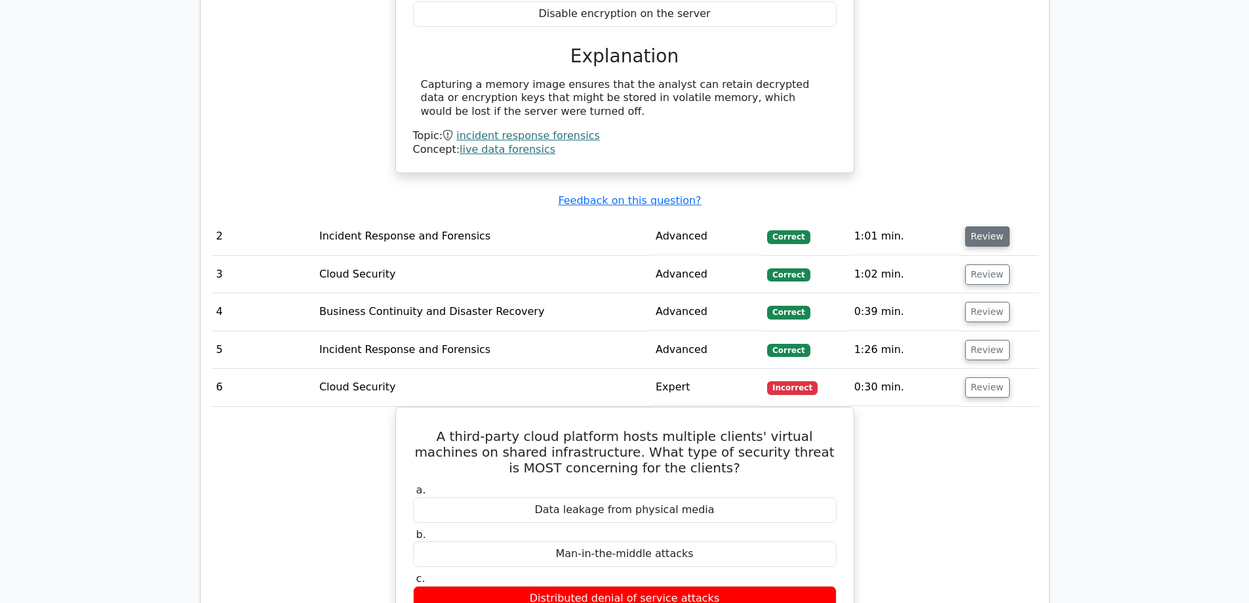
click at [976, 240] on button "Review" at bounding box center [987, 236] width 45 height 20
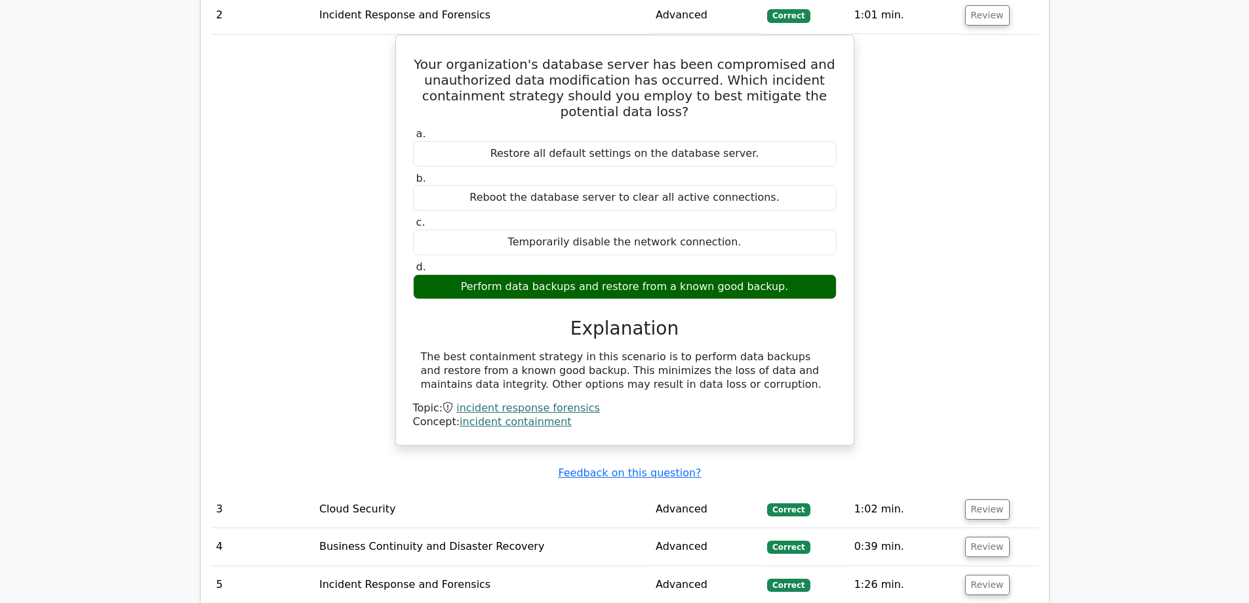
scroll to position [1761, 0]
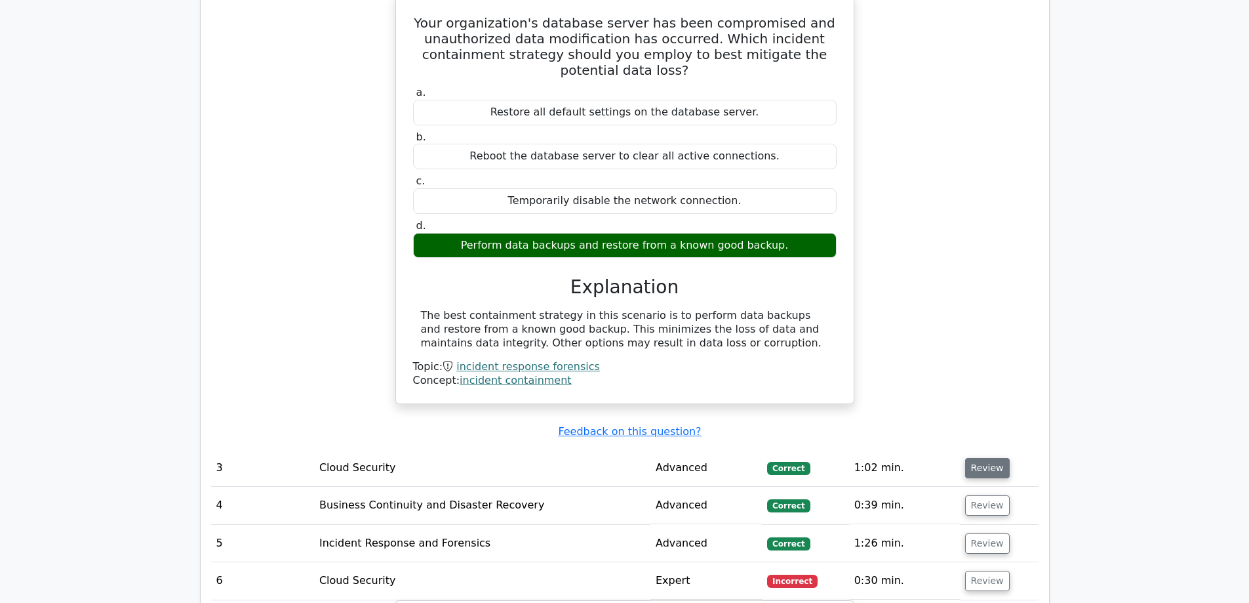
click at [992, 467] on button "Review" at bounding box center [987, 468] width 45 height 20
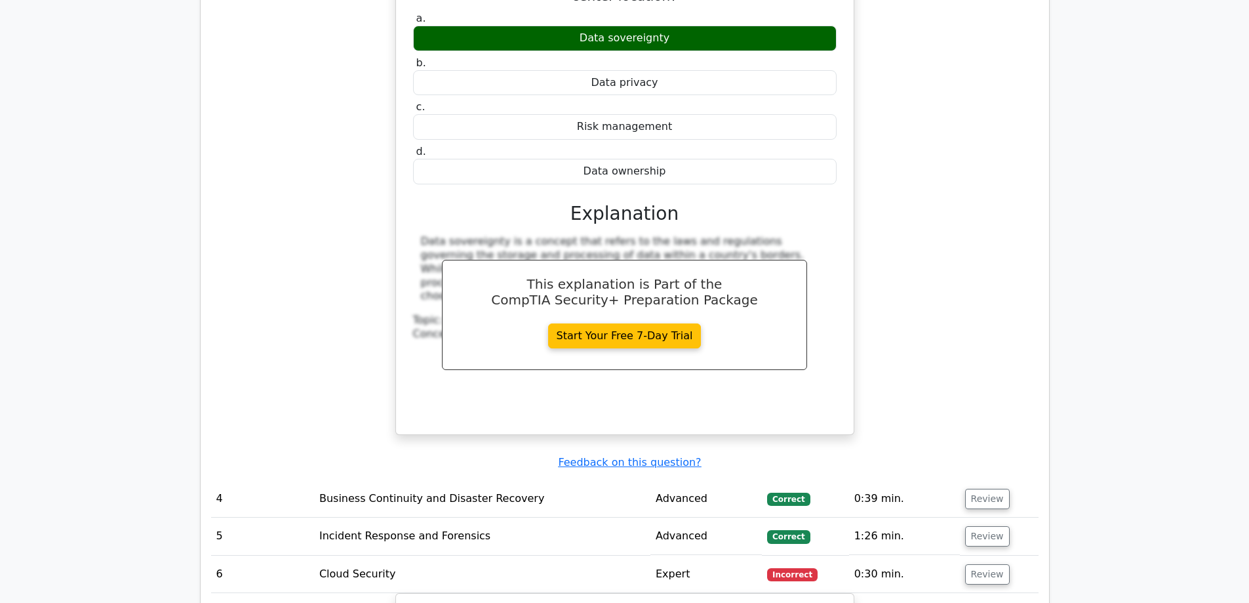
scroll to position [2482, 0]
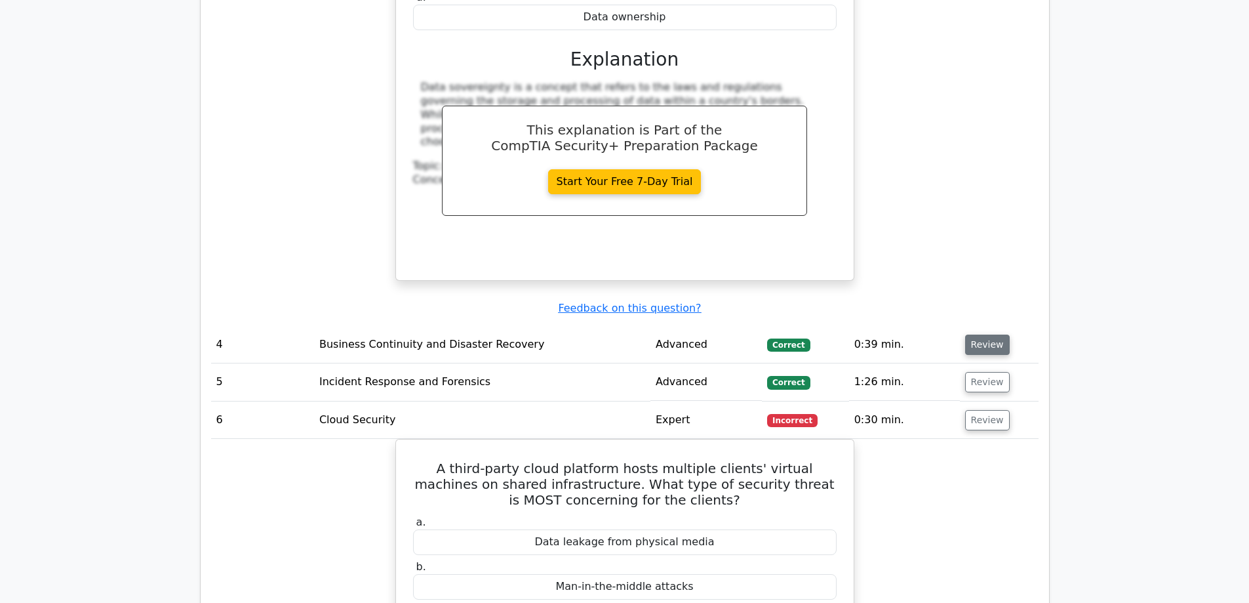
click at [996, 334] on button "Review" at bounding box center [987, 344] width 45 height 20
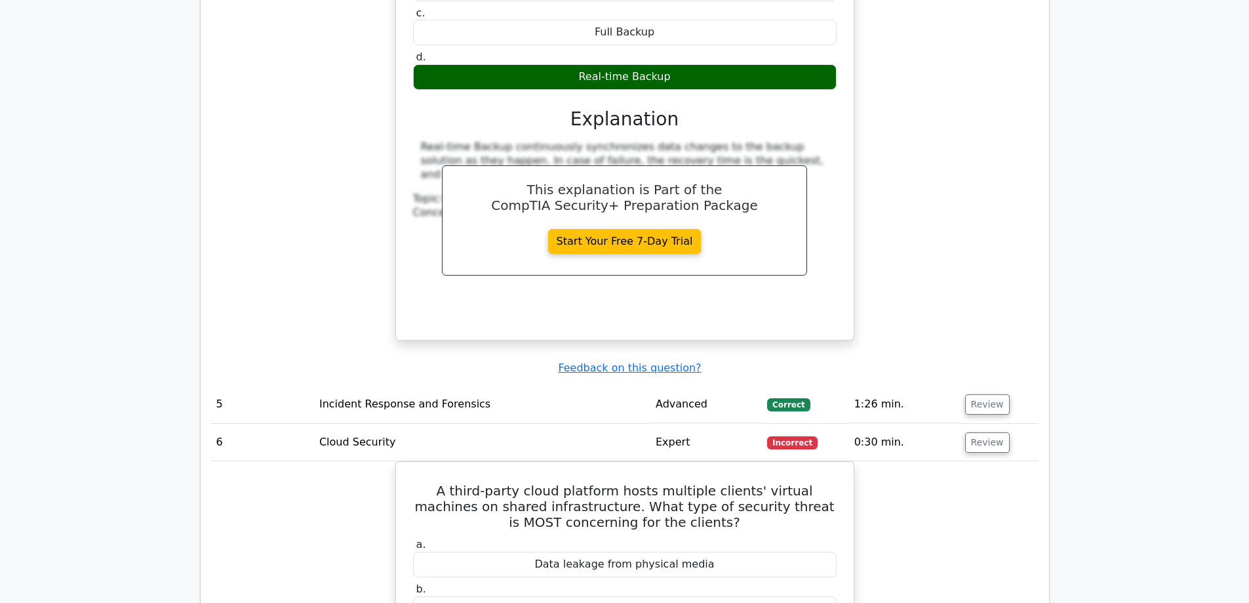
scroll to position [3007, 0]
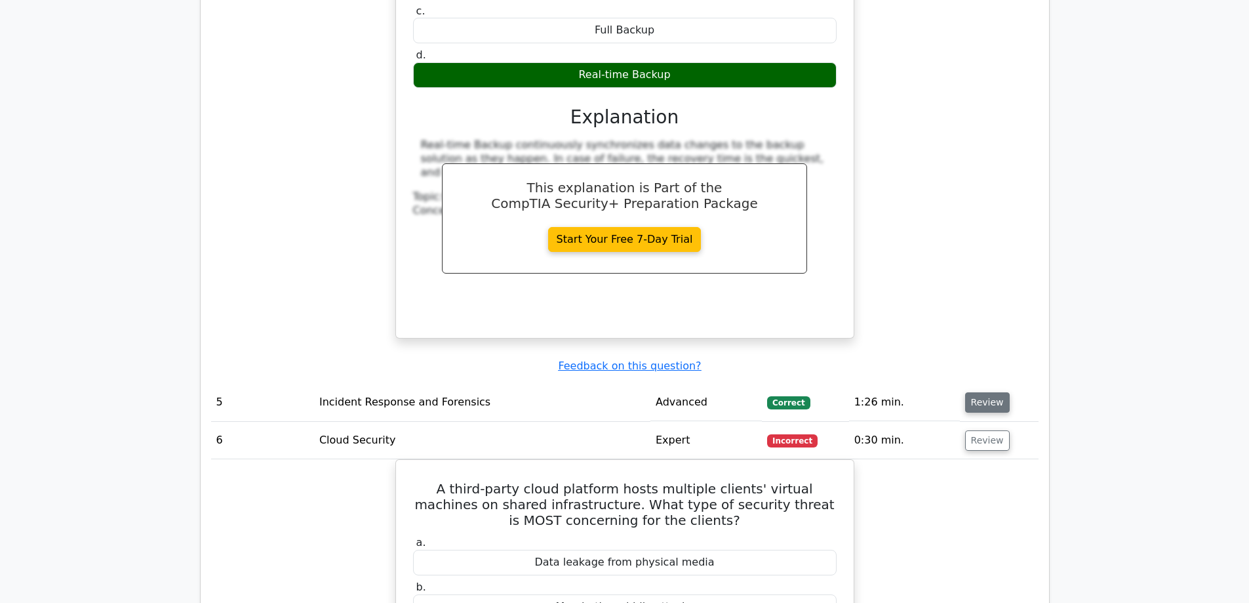
click at [992, 392] on button "Review" at bounding box center [987, 402] width 45 height 20
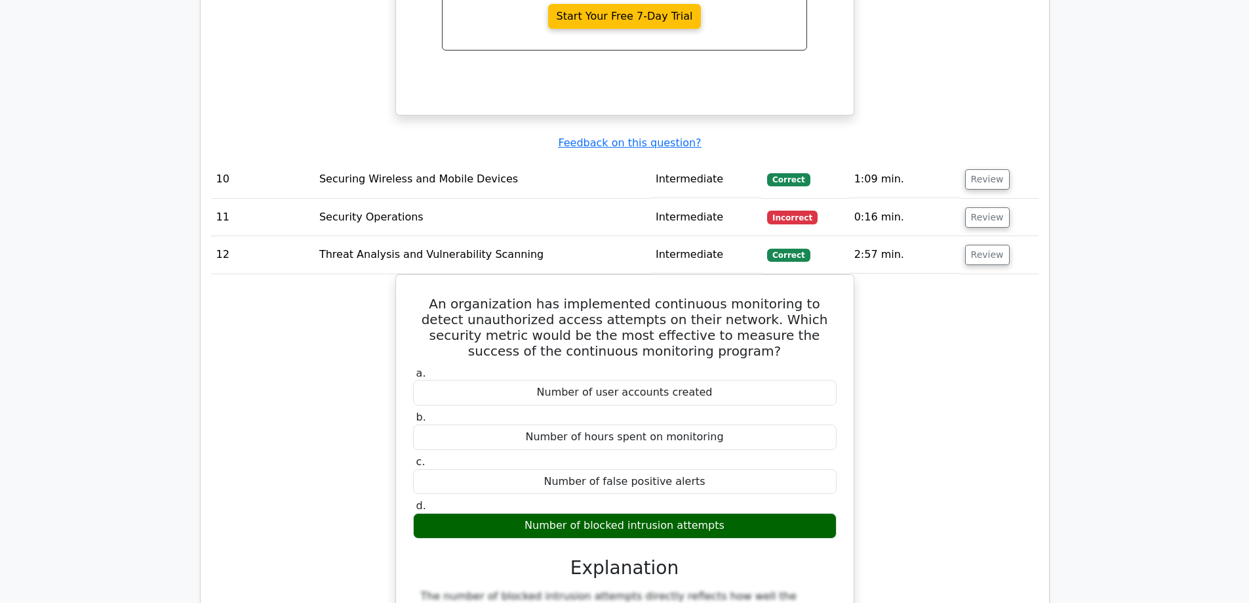
scroll to position [6220, 0]
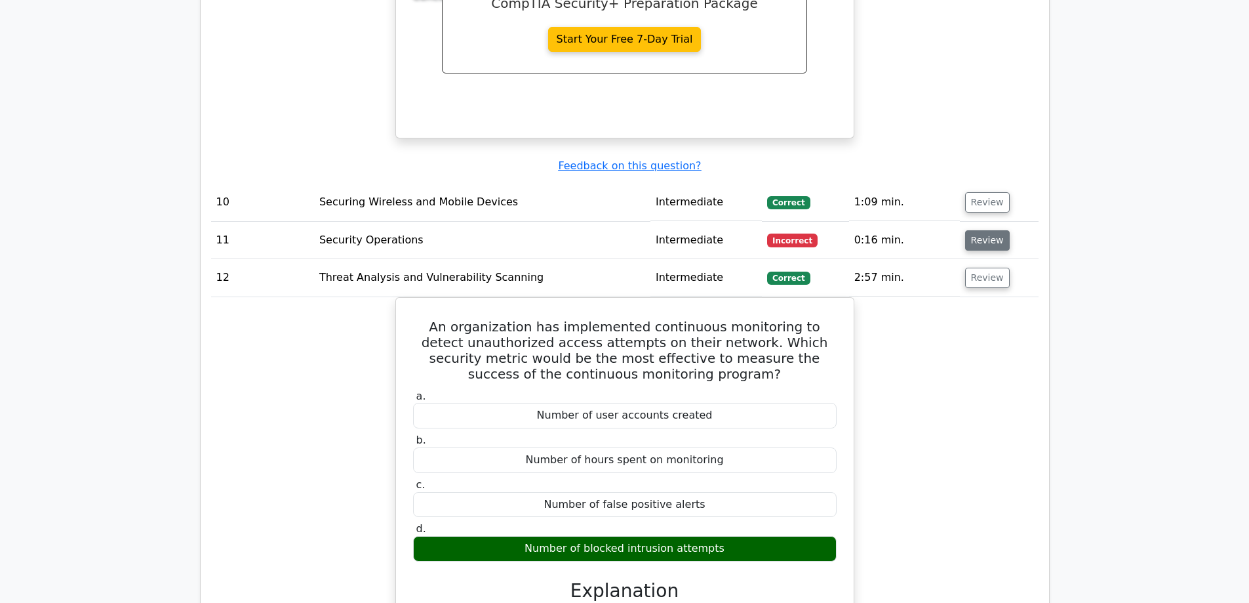
click at [981, 230] on button "Review" at bounding box center [987, 240] width 45 height 20
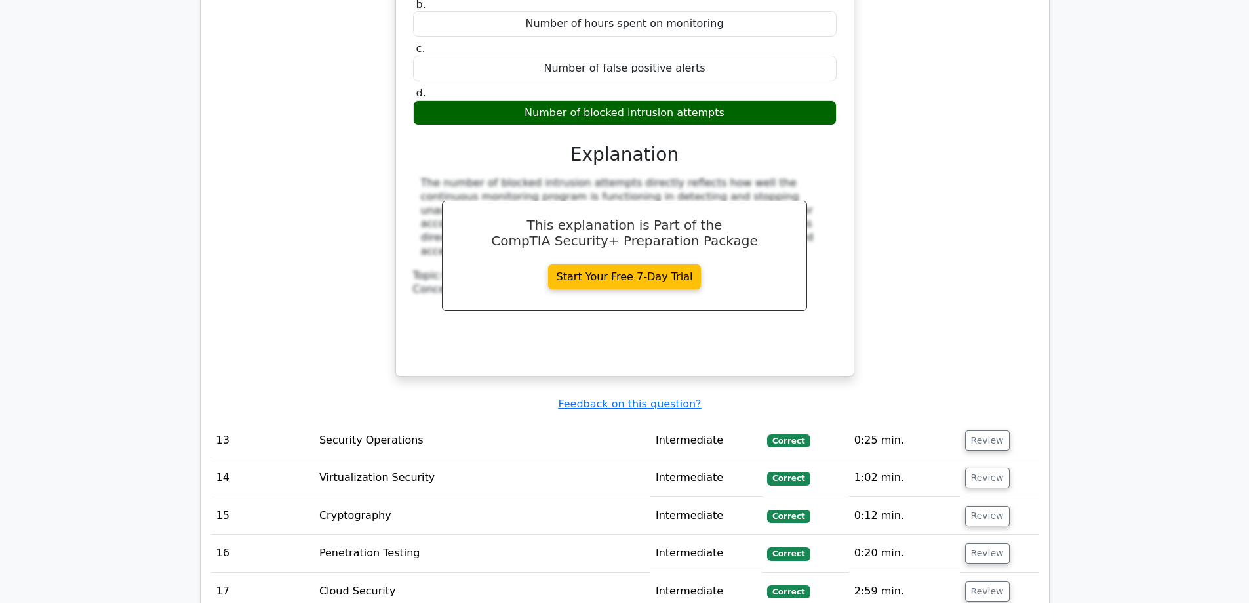
scroll to position [7269, 0]
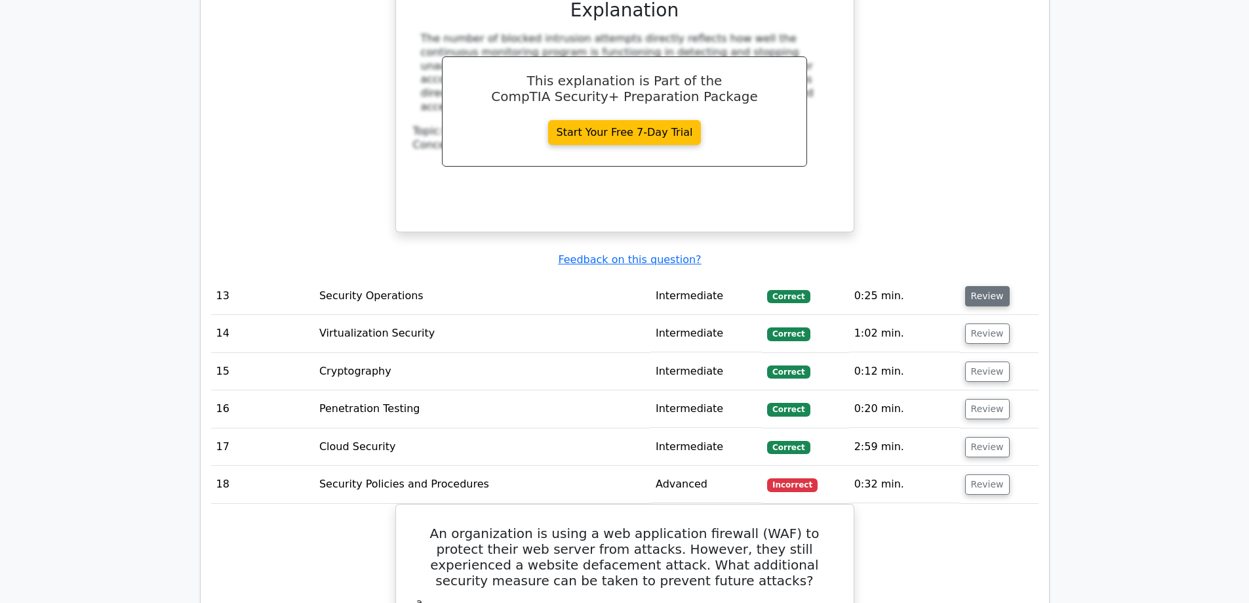
click at [989, 286] on button "Review" at bounding box center [987, 296] width 45 height 20
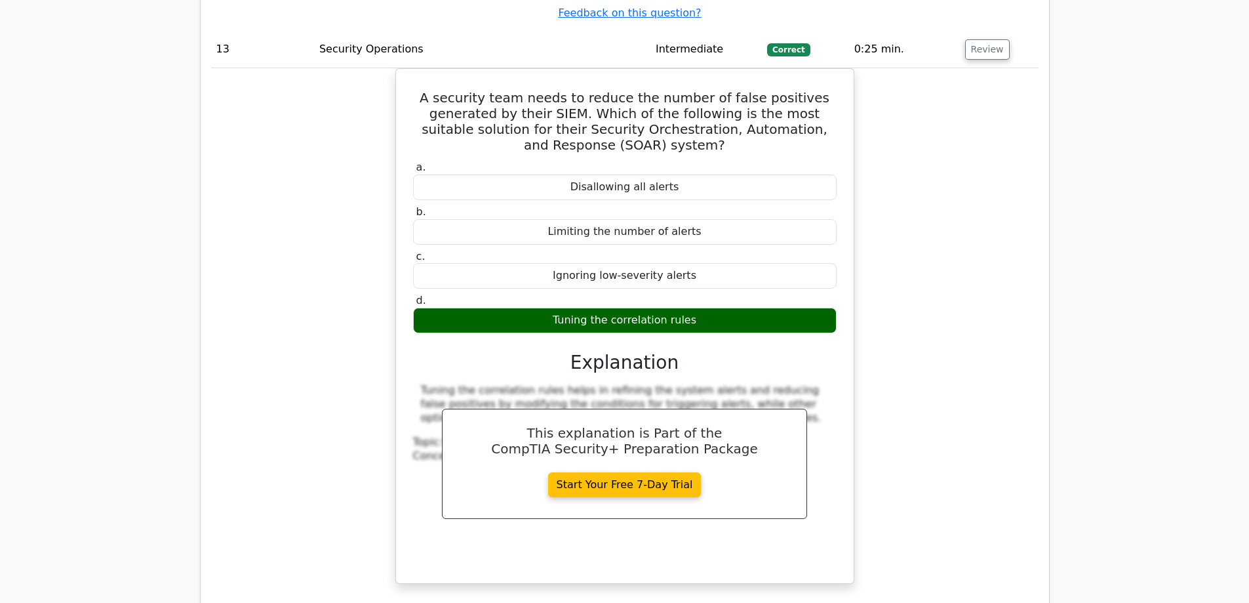
scroll to position [7597, 0]
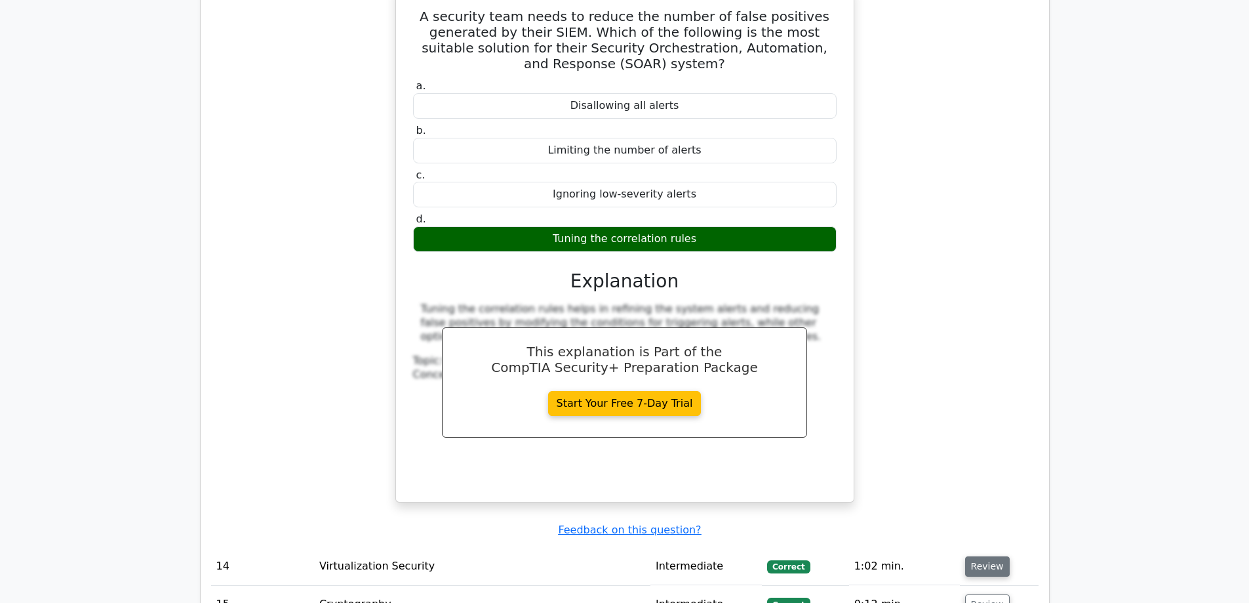
click at [987, 556] on button "Review" at bounding box center [987, 566] width 45 height 20
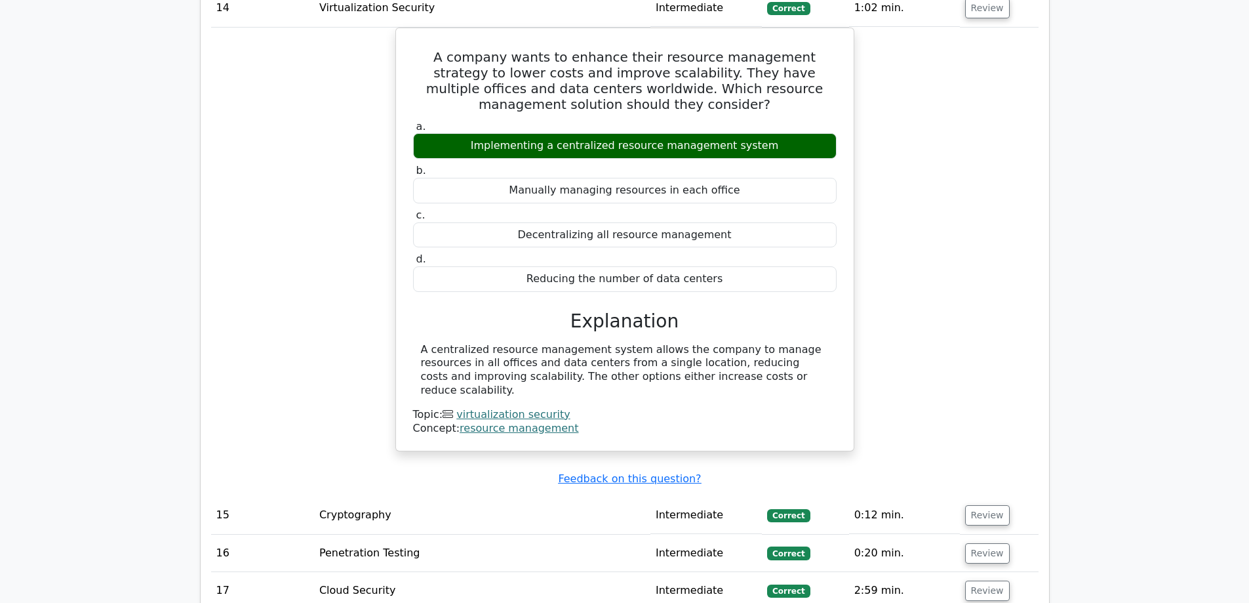
scroll to position [8252, 0]
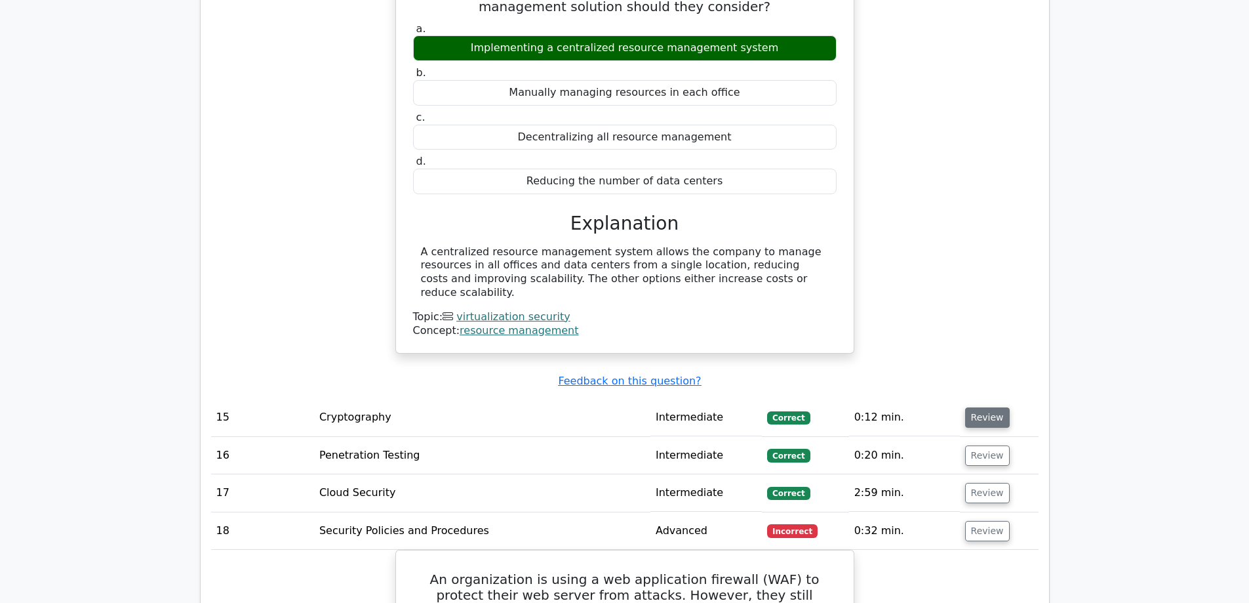
click at [997, 407] on button "Review" at bounding box center [987, 417] width 45 height 20
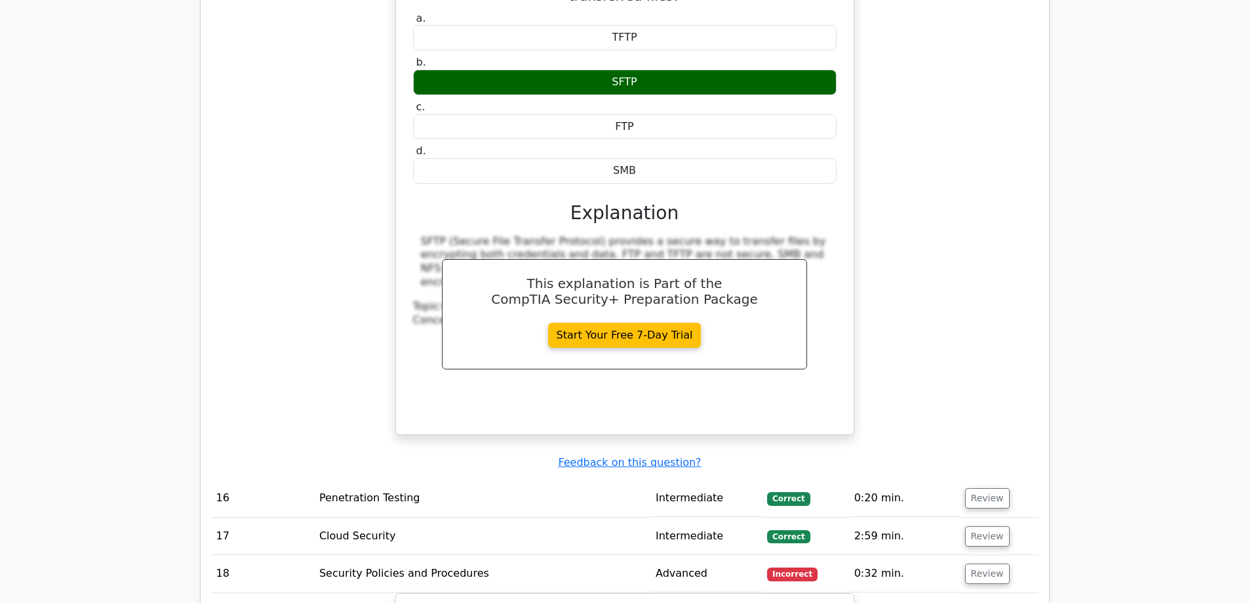
scroll to position [8777, 0]
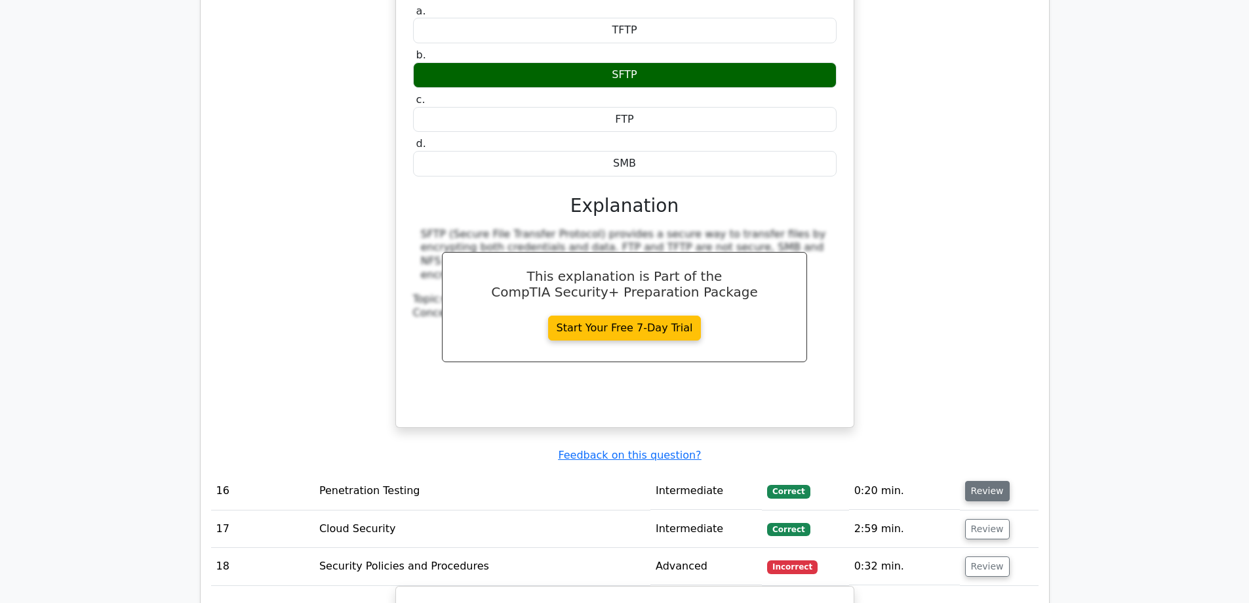
click at [991, 481] on button "Review" at bounding box center [987, 491] width 45 height 20
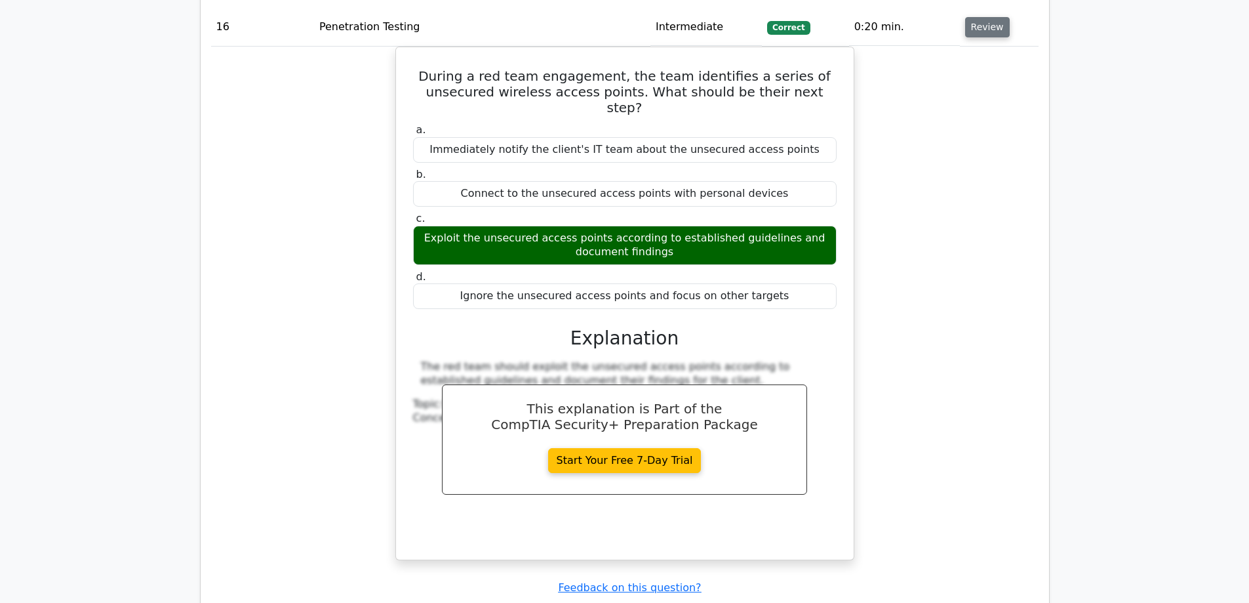
scroll to position [9367, 0]
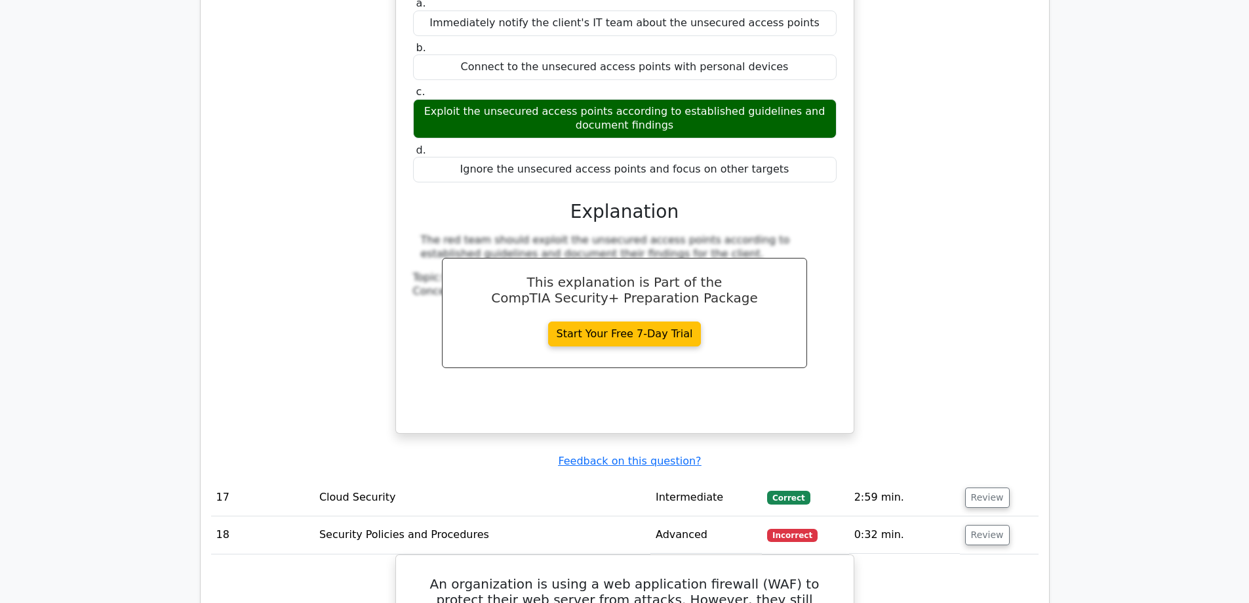
click at [991, 487] on button "Review" at bounding box center [987, 497] width 45 height 20
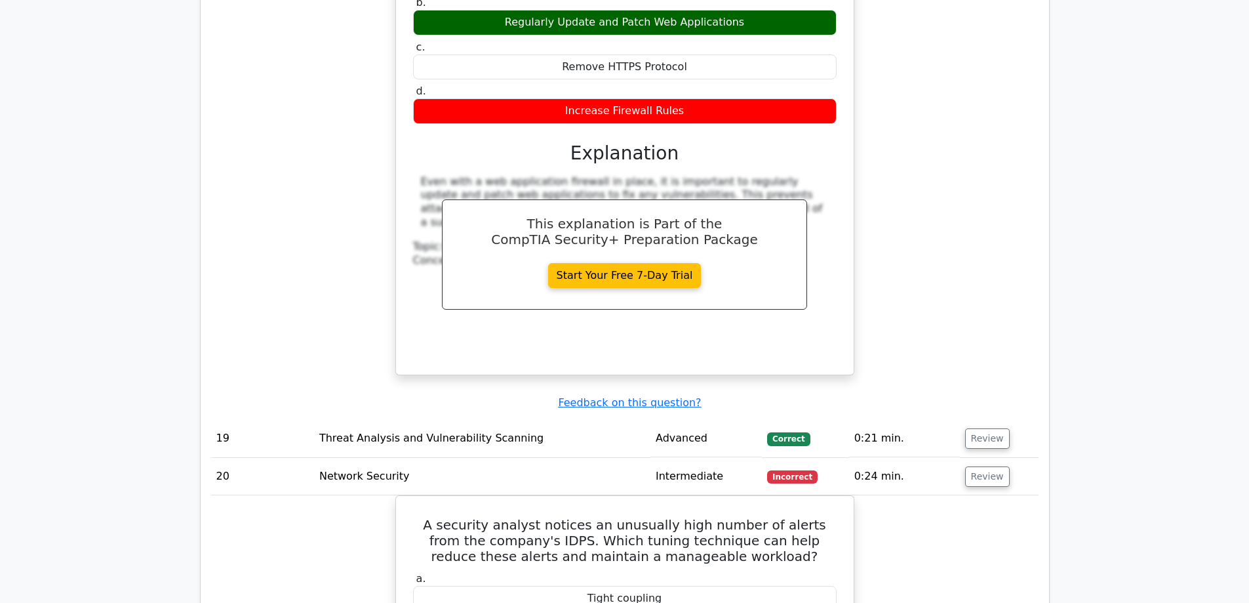
scroll to position [10613, 0]
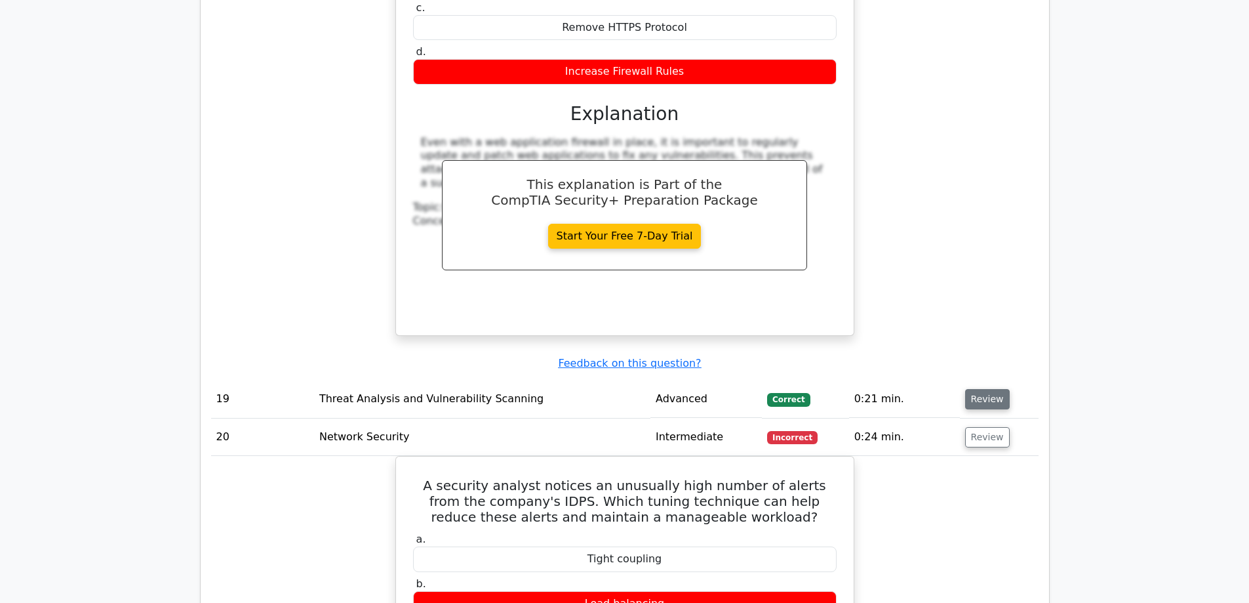
click at [980, 389] on button "Review" at bounding box center [987, 399] width 45 height 20
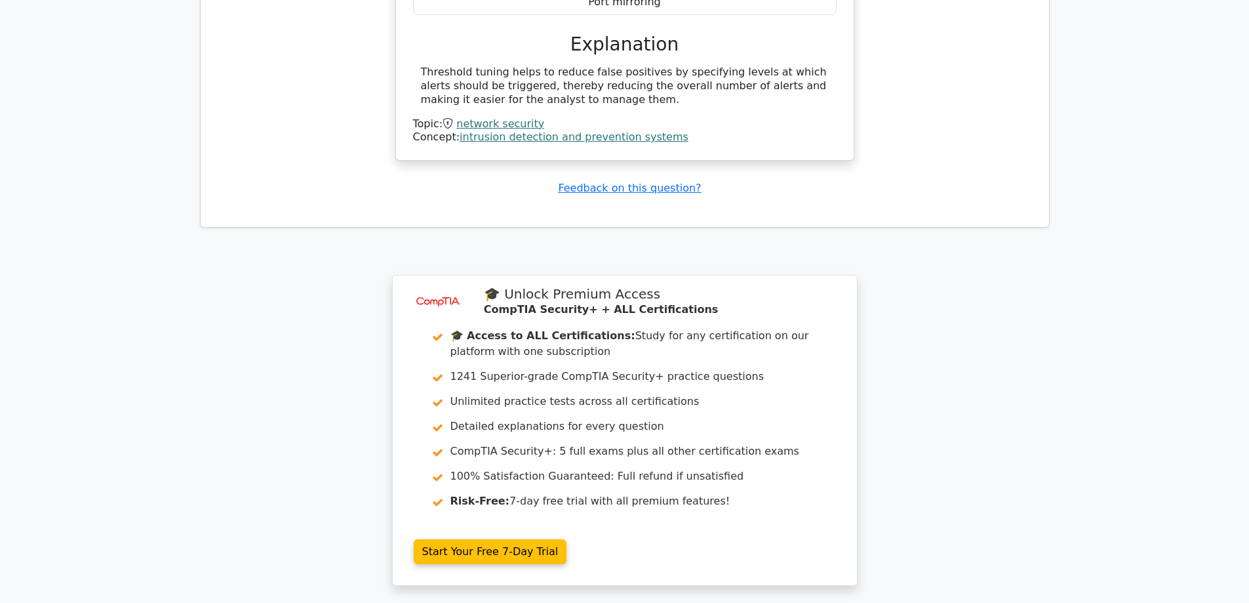
scroll to position [11924, 0]
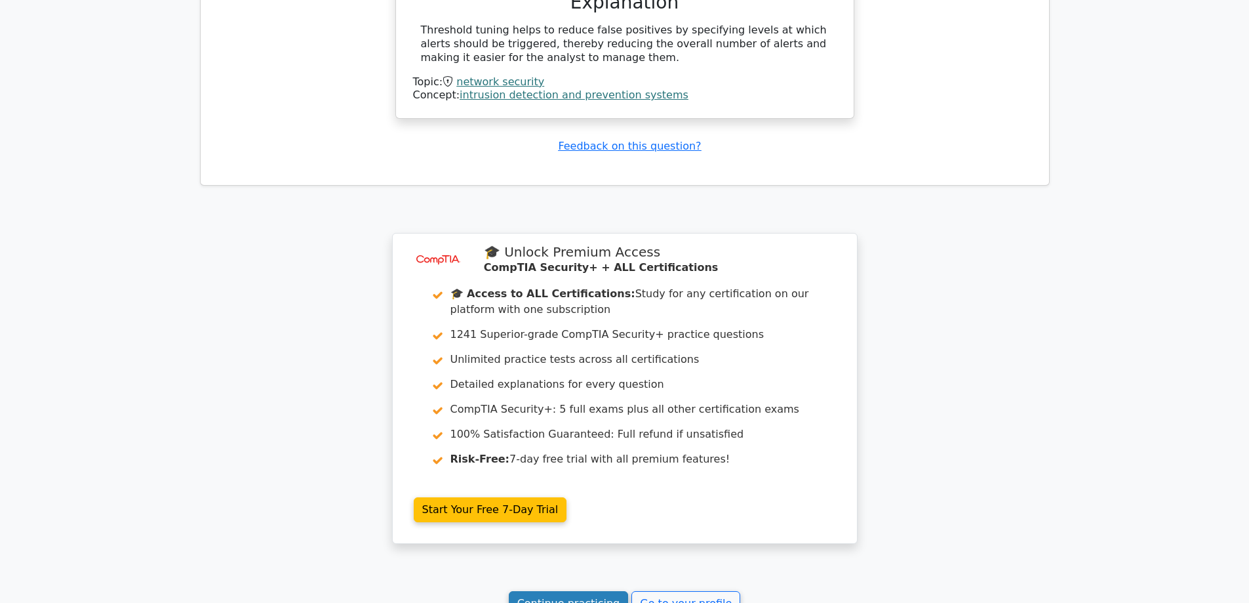
click at [595, 591] on link "Continue practicing" at bounding box center [569, 603] width 120 height 25
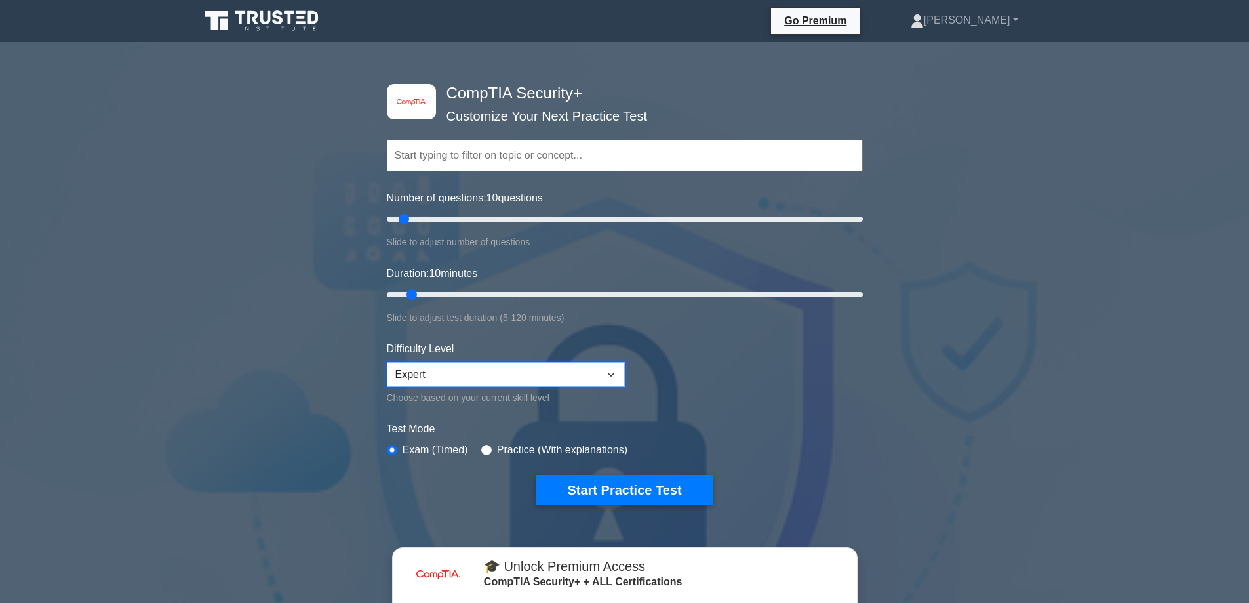
click at [462, 378] on select "Beginner Intermediate Expert" at bounding box center [506, 374] width 238 height 25
select select "intermediate"
click at [387, 362] on select "Beginner Intermediate Expert" at bounding box center [506, 374] width 238 height 25
drag, startPoint x: 406, startPoint y: 214, endPoint x: 427, endPoint y: 213, distance: 21.0
type input "20"
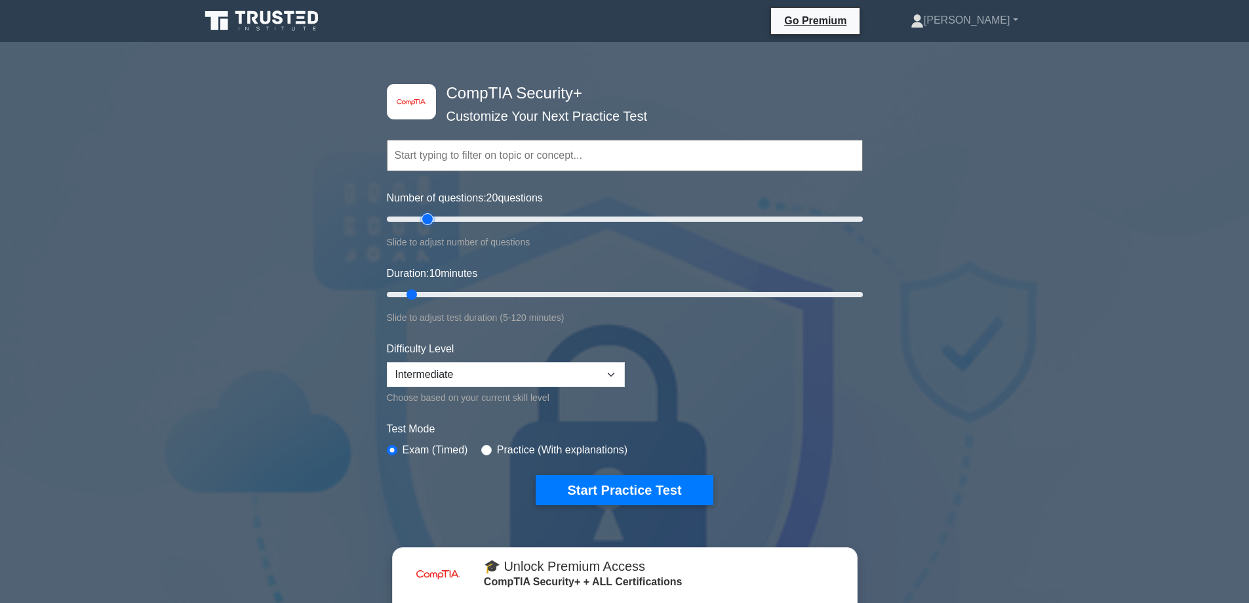
click at [427, 213] on input "Number of questions: 20 questions" at bounding box center [625, 219] width 476 height 16
drag, startPoint x: 409, startPoint y: 291, endPoint x: 445, endPoint y: 293, distance: 36.1
type input "20"
click at [445, 293] on input "Duration: 20 minutes" at bounding box center [625, 295] width 476 height 16
click at [645, 492] on button "Start Practice Test" at bounding box center [624, 490] width 177 height 30
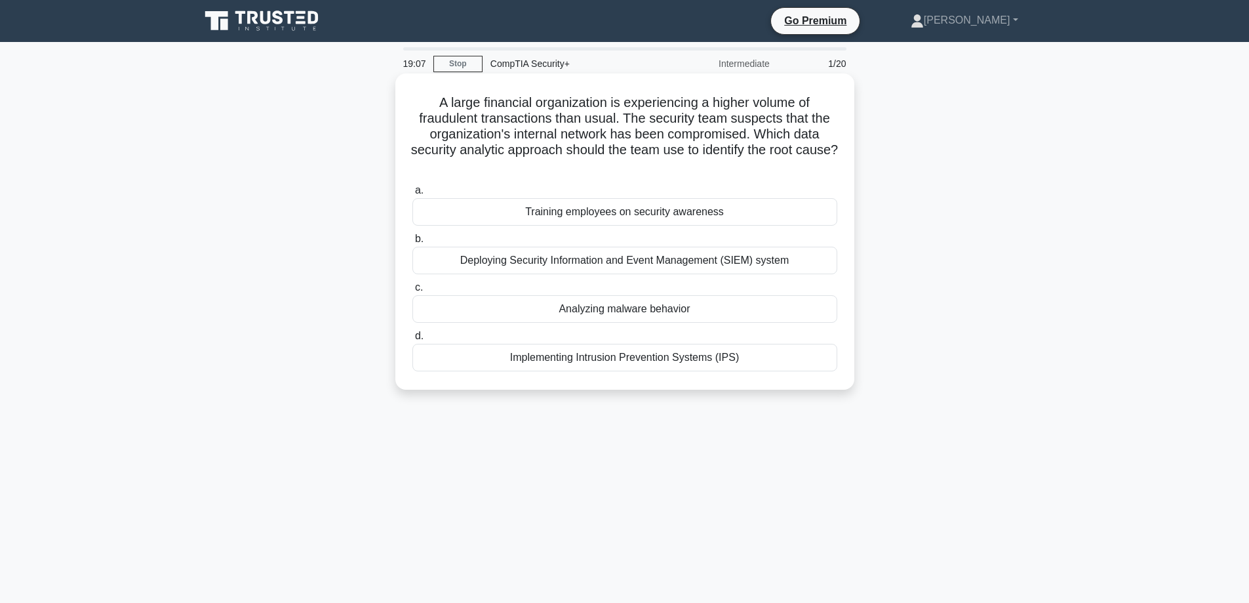
click at [669, 268] on div "Deploying Security Information and Event Management (SIEM) system" at bounding box center [624, 261] width 425 height 28
click at [412, 243] on input "b. Deploying Security Information and Event Management (SIEM) system" at bounding box center [412, 239] width 0 height 9
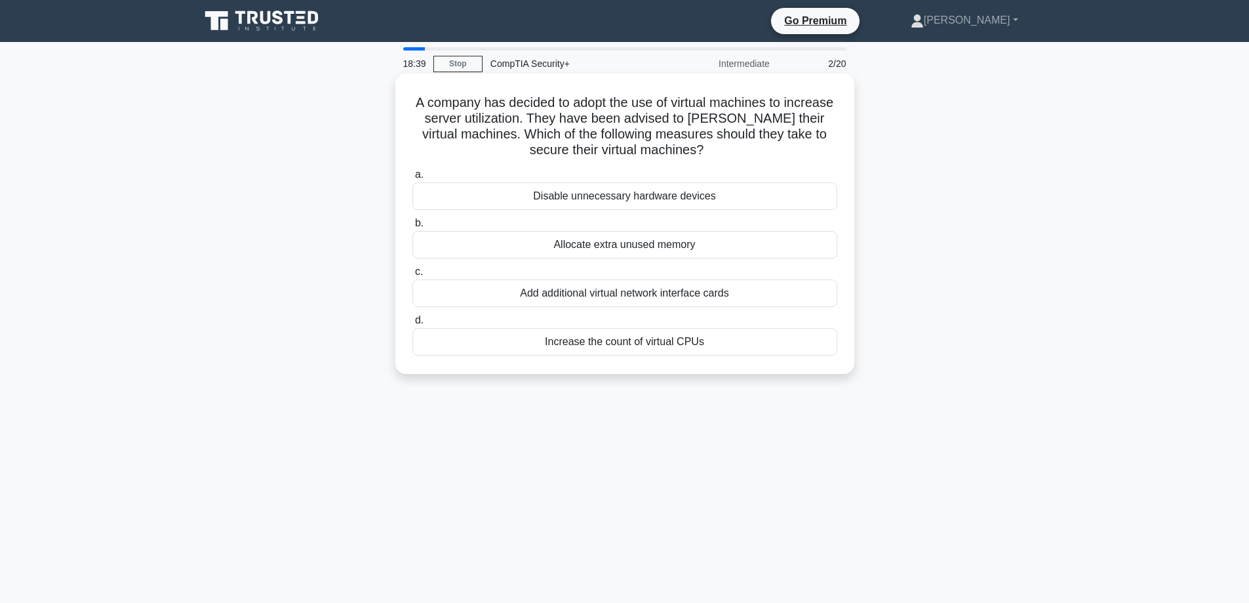
click at [675, 290] on div "Add additional virtual network interface cards" at bounding box center [624, 293] width 425 height 28
click at [412, 276] on input "c. Add additional virtual network interface cards" at bounding box center [412, 272] width 0 height 9
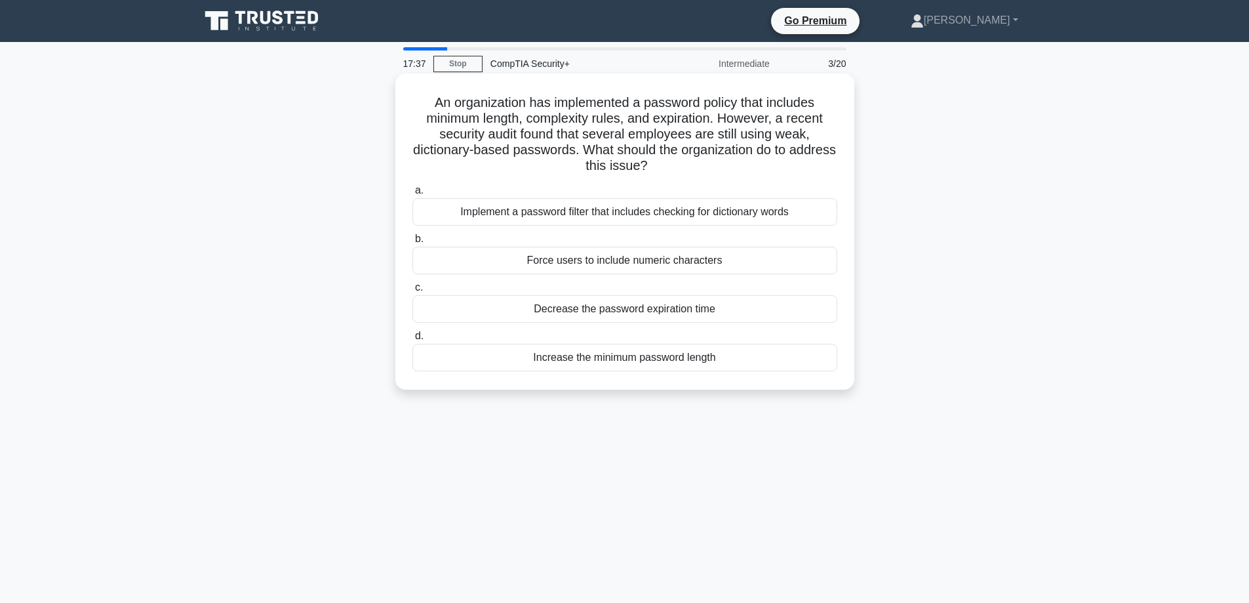
click at [691, 214] on div "Implement a password filter that includes checking for dictionary words" at bounding box center [624, 212] width 425 height 28
click at [412, 195] on input "a. Implement a password filter that includes checking for dictionary words" at bounding box center [412, 190] width 0 height 9
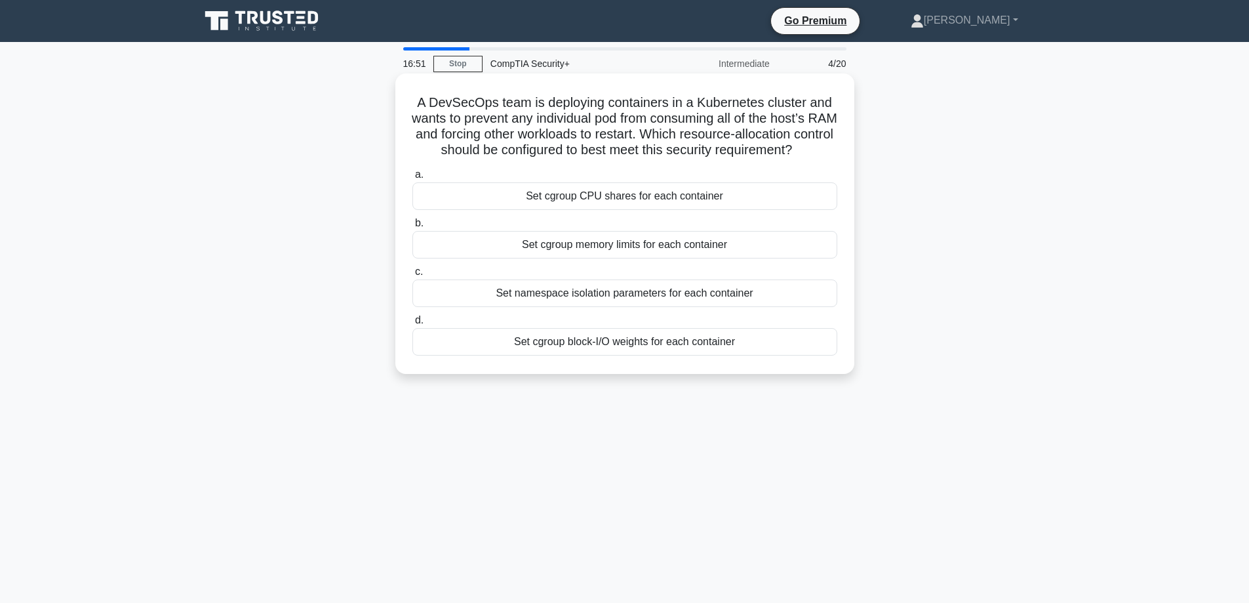
click at [650, 258] on div "Set cgroup memory limits for each container" at bounding box center [624, 245] width 425 height 28
click at [412, 228] on input "b. Set cgroup memory limits for each container" at bounding box center [412, 223] width 0 height 9
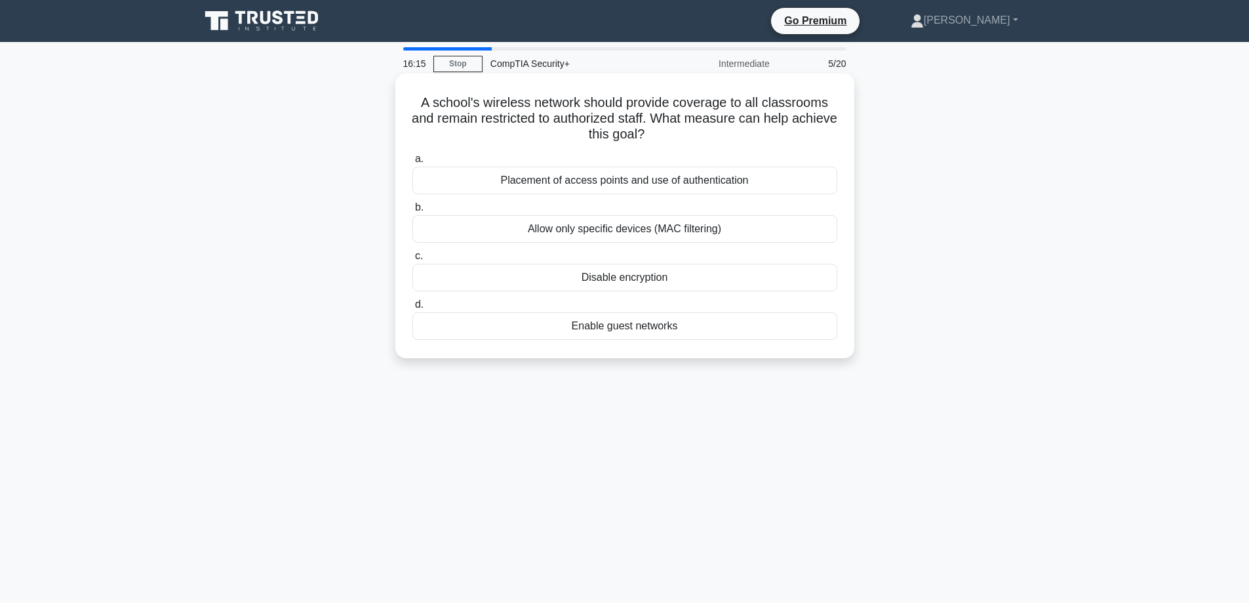
click at [706, 184] on div "Placement of access points and use of authentication" at bounding box center [624, 181] width 425 height 28
click at [412, 163] on input "a. Placement of access points and use of authentication" at bounding box center [412, 159] width 0 height 9
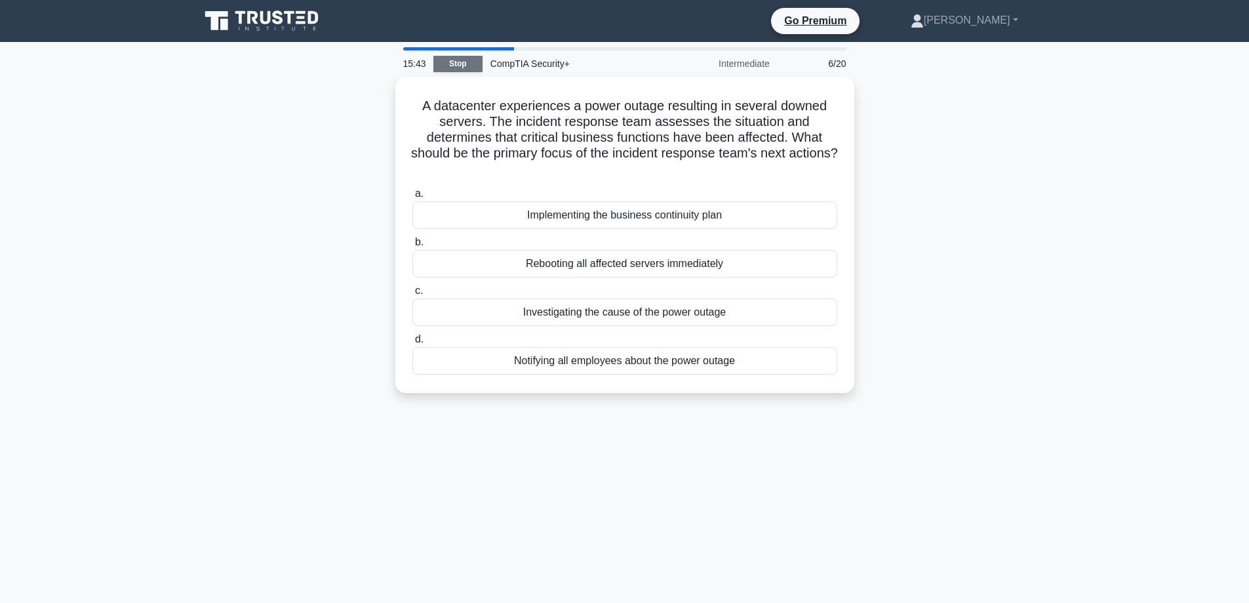
click at [460, 64] on link "Stop" at bounding box center [457, 64] width 49 height 16
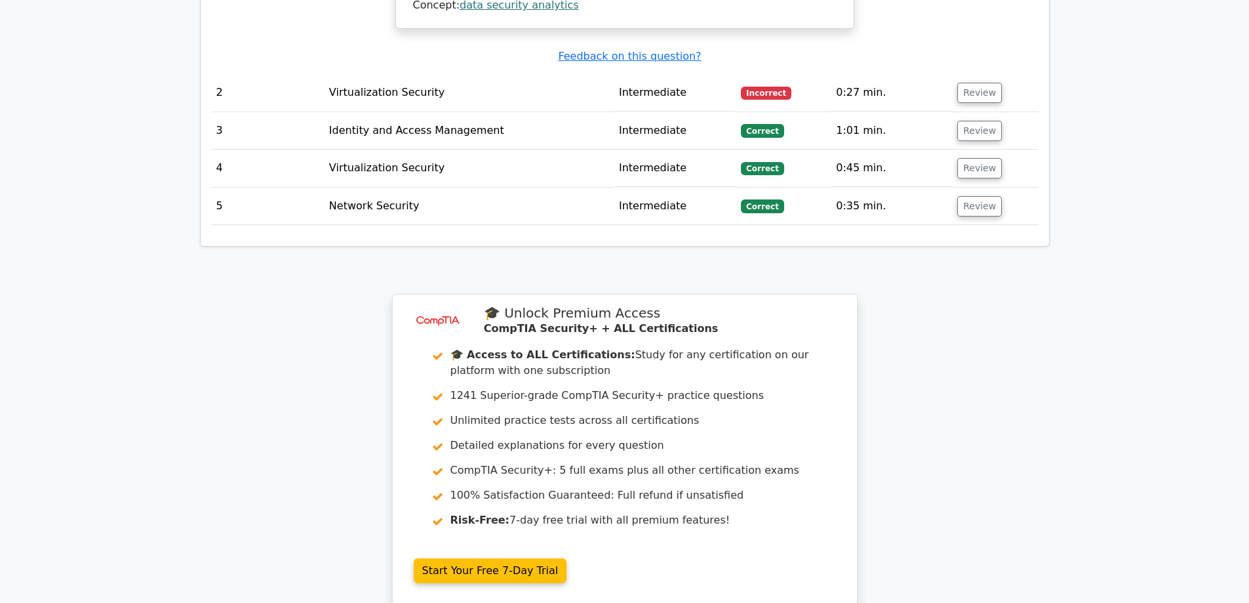
scroll to position [1705, 0]
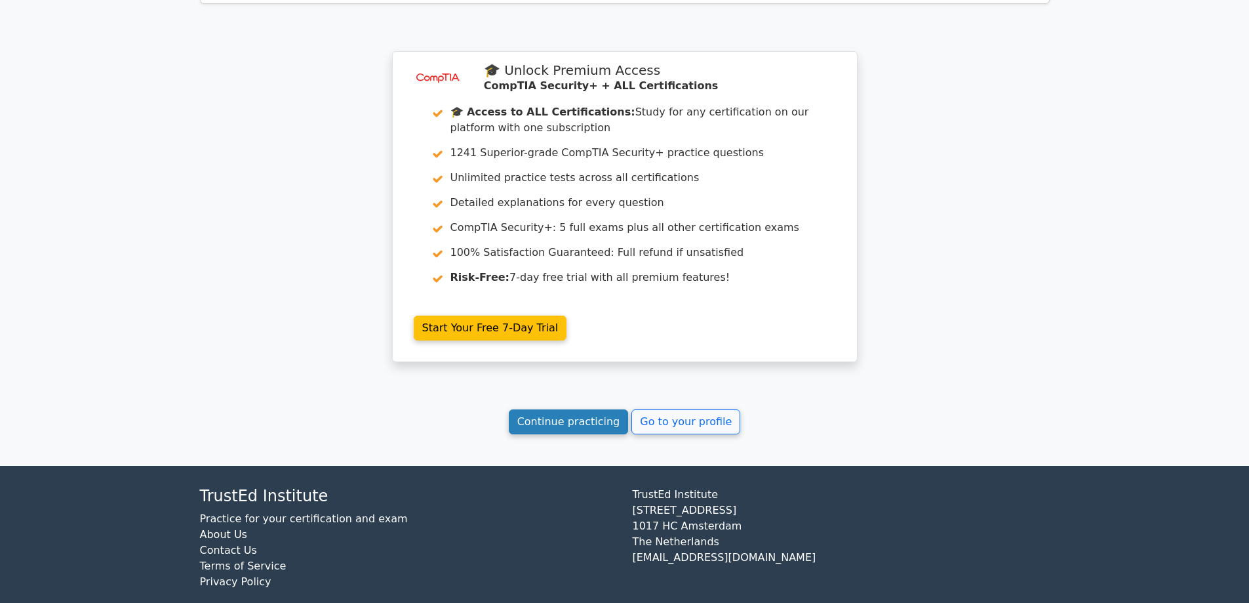
click at [595, 426] on link "Continue practicing" at bounding box center [569, 421] width 120 height 25
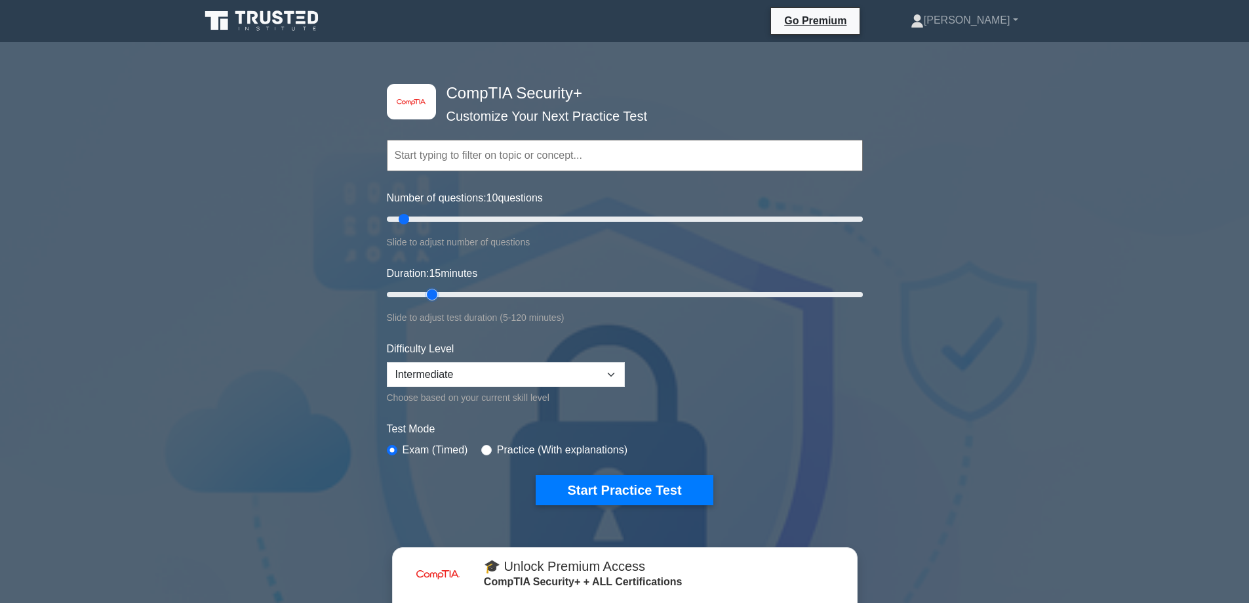
drag, startPoint x: 410, startPoint y: 295, endPoint x: 423, endPoint y: 298, distance: 12.7
type input "15"
click at [423, 298] on input "Duration: 15 minutes" at bounding box center [625, 295] width 476 height 16
drag, startPoint x: 407, startPoint y: 218, endPoint x: 415, endPoint y: 220, distance: 8.7
type input "15"
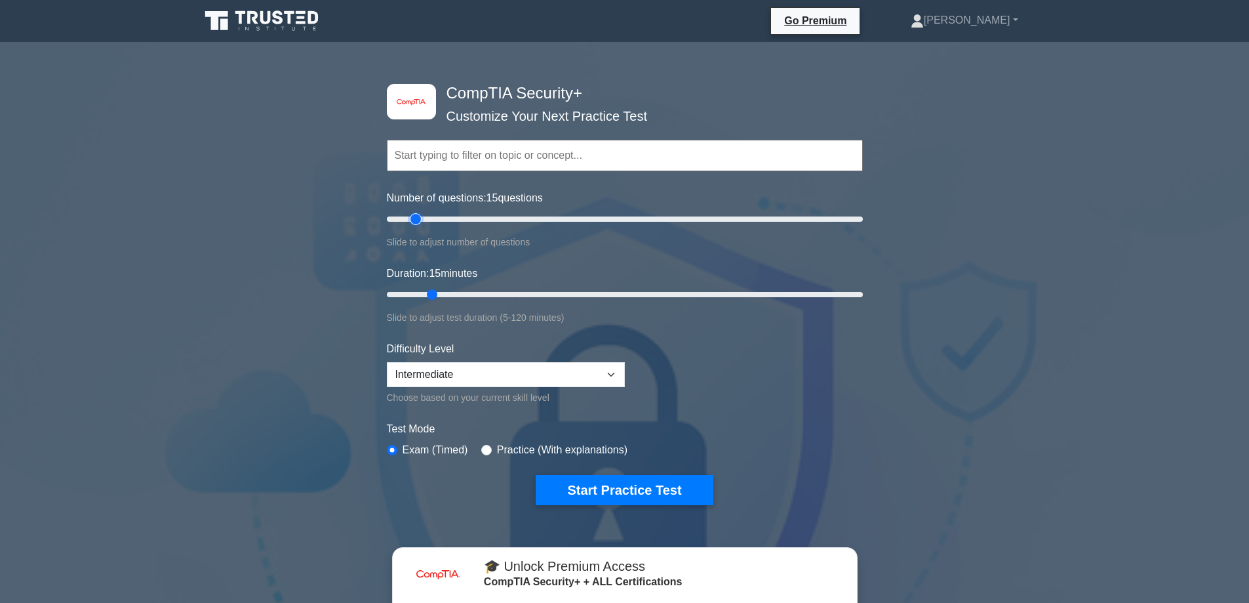
click at [415, 220] on input "Number of questions: 15 questions" at bounding box center [625, 219] width 476 height 16
